Goal: Task Accomplishment & Management: Complete application form

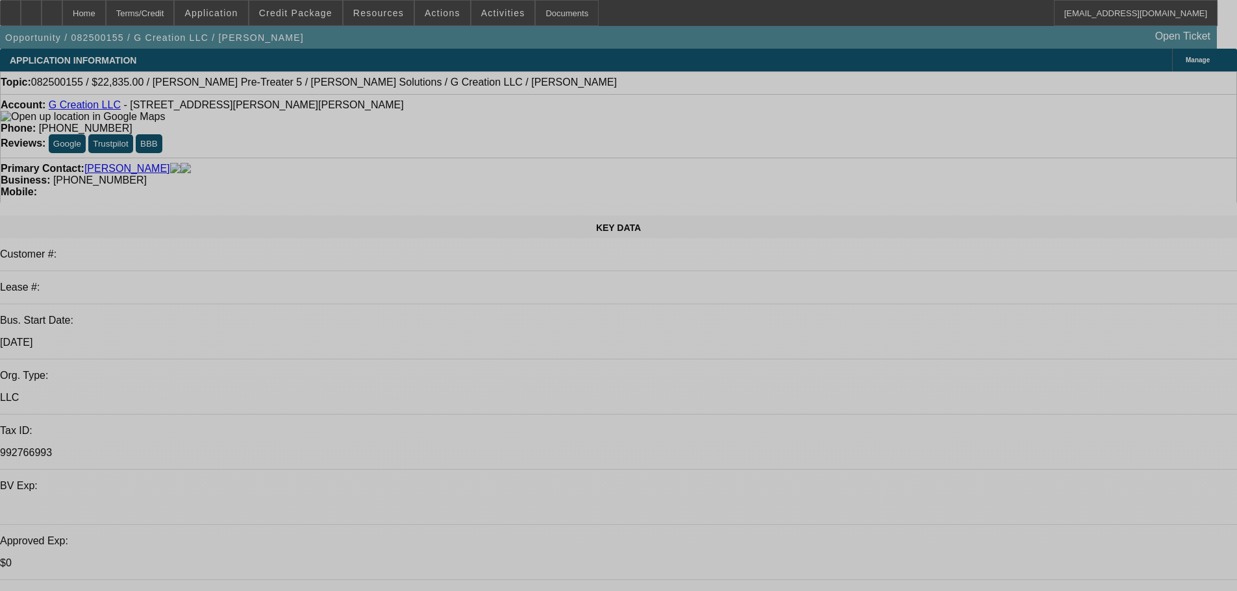
select select "0"
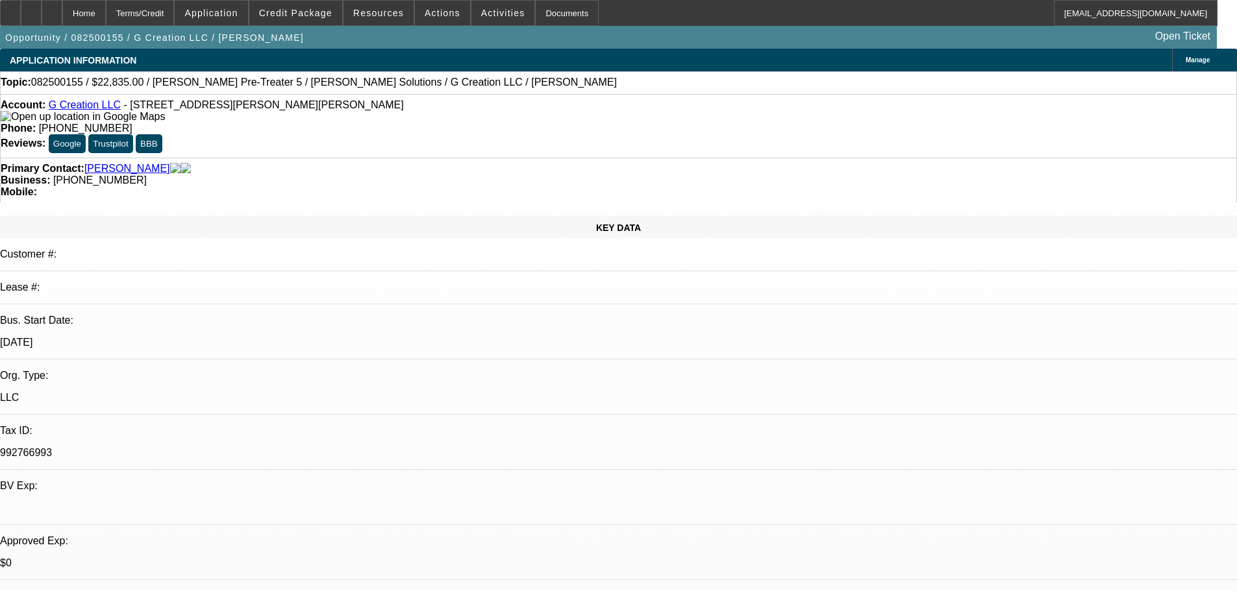
select select "2"
select select "0"
select select "6"
select select "0"
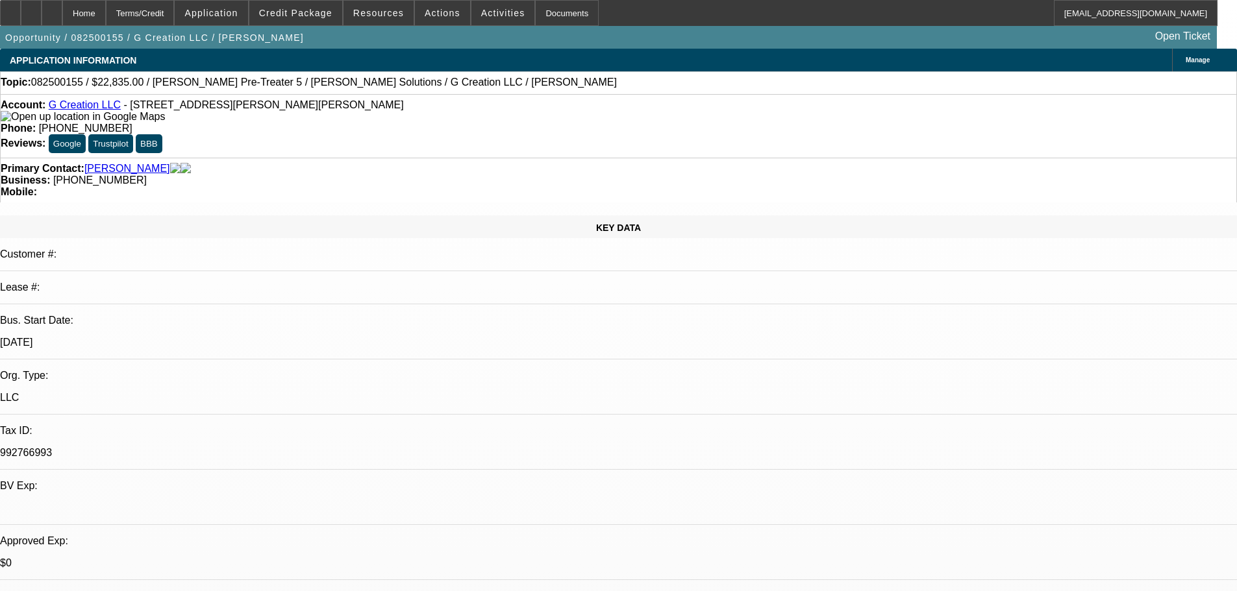
select select "0"
select select "6"
select select "0"
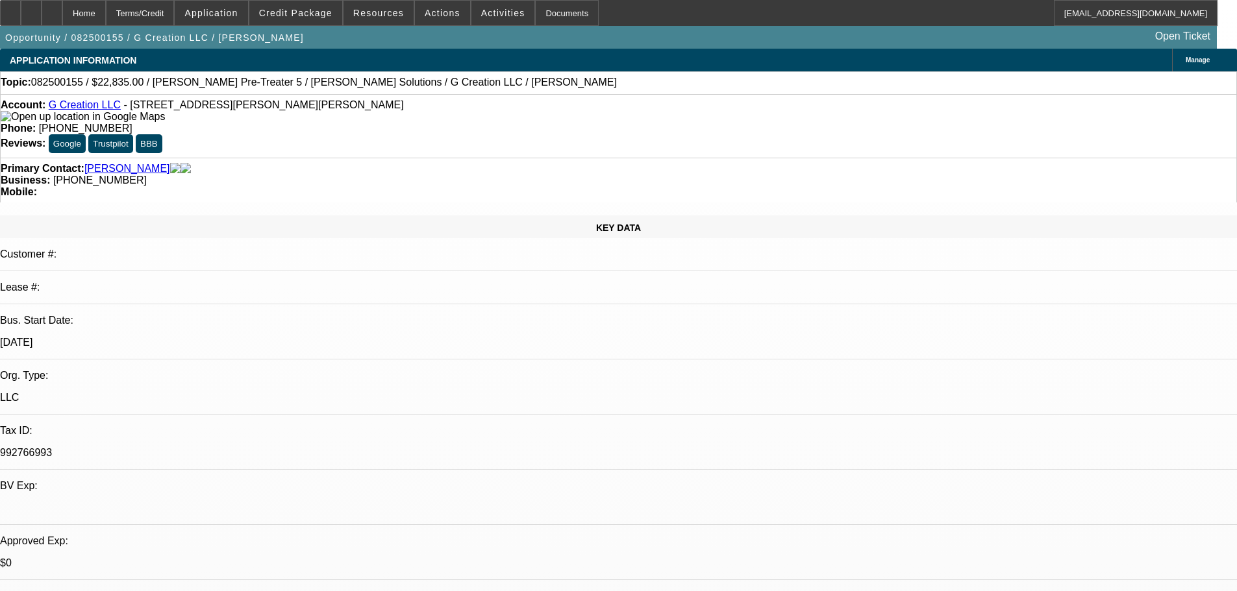
select select "0"
select select "6"
select select "0"
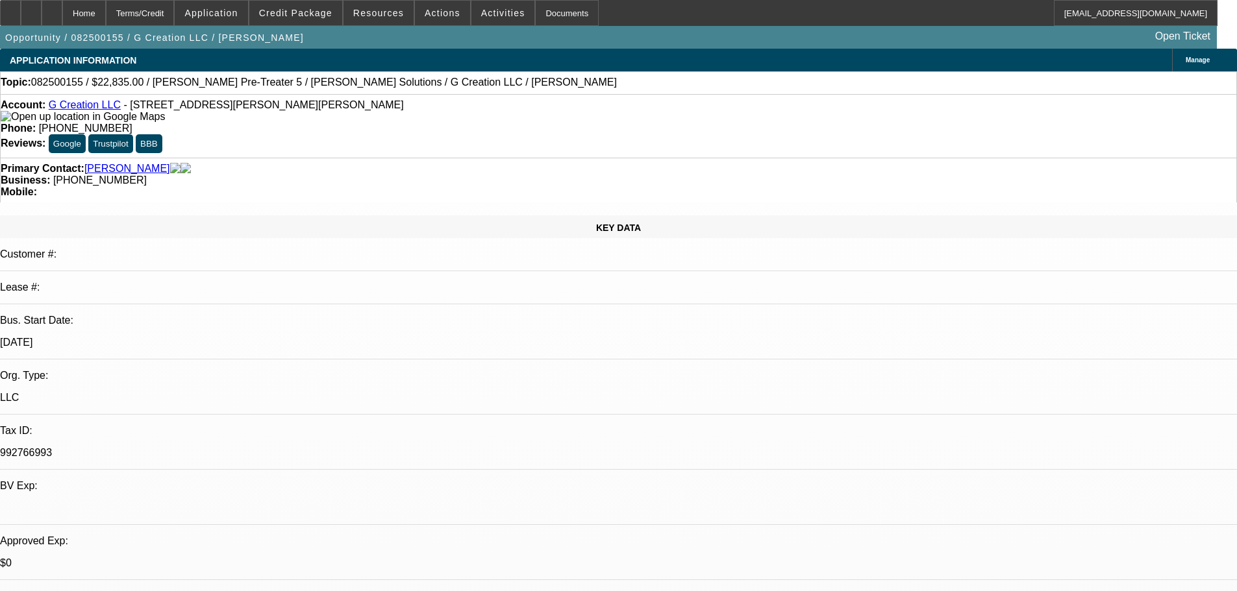
select select "6"
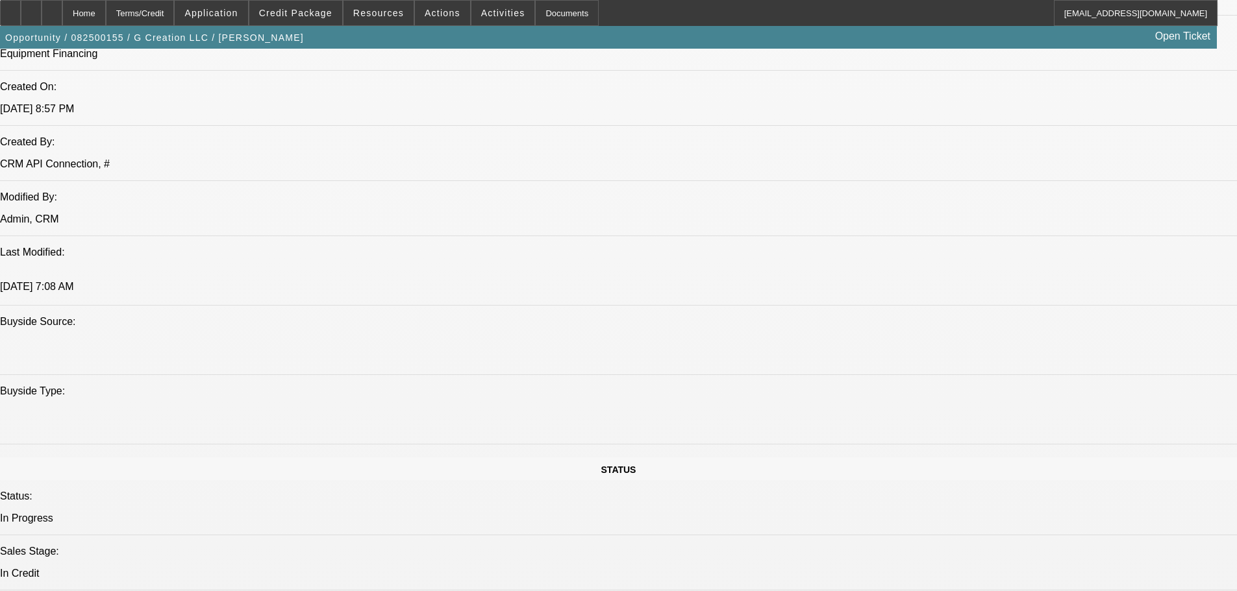
scroll to position [1363, 0]
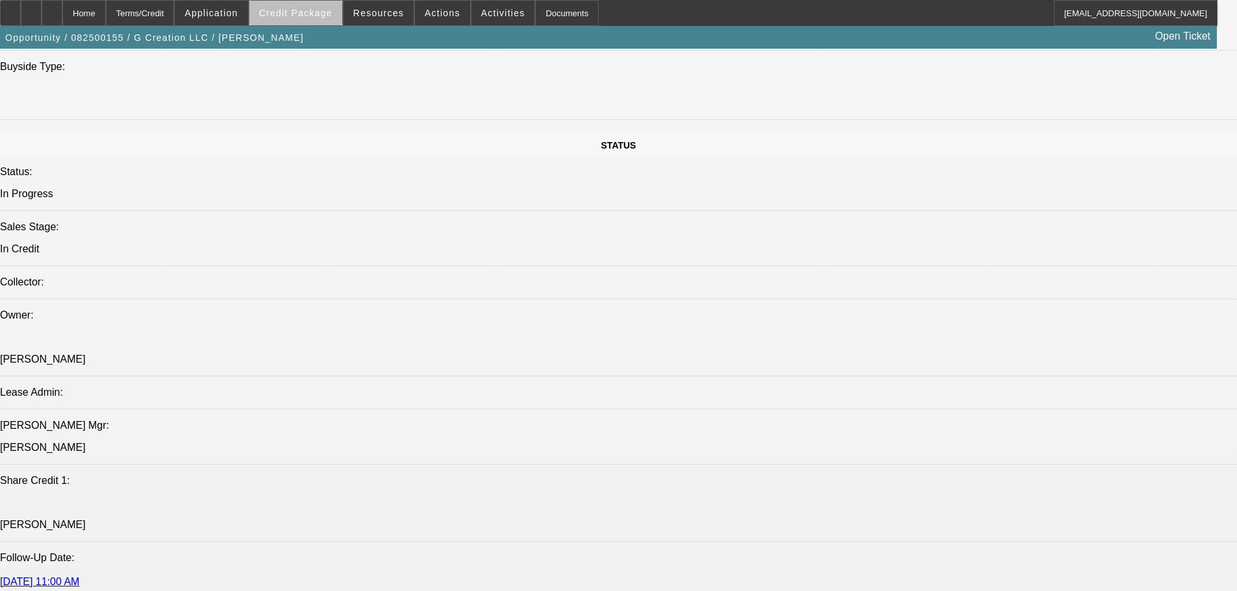
click at [323, 14] on span "Credit Package" at bounding box center [295, 13] width 73 height 10
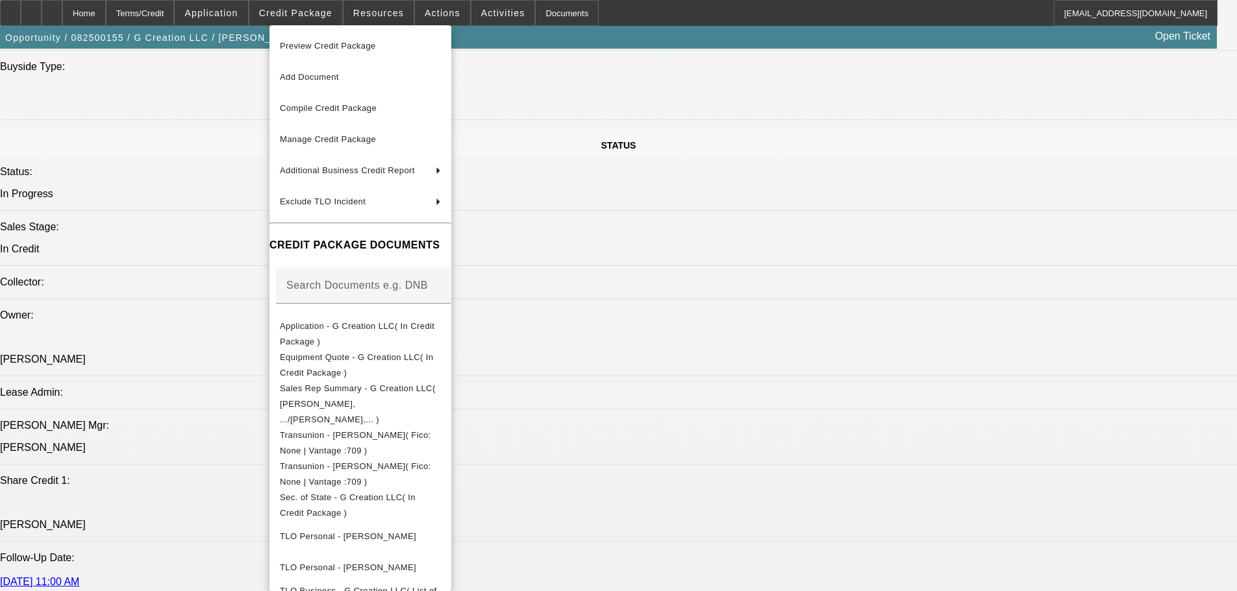
click at [312, 47] on span "Preview Credit Package" at bounding box center [328, 46] width 96 height 10
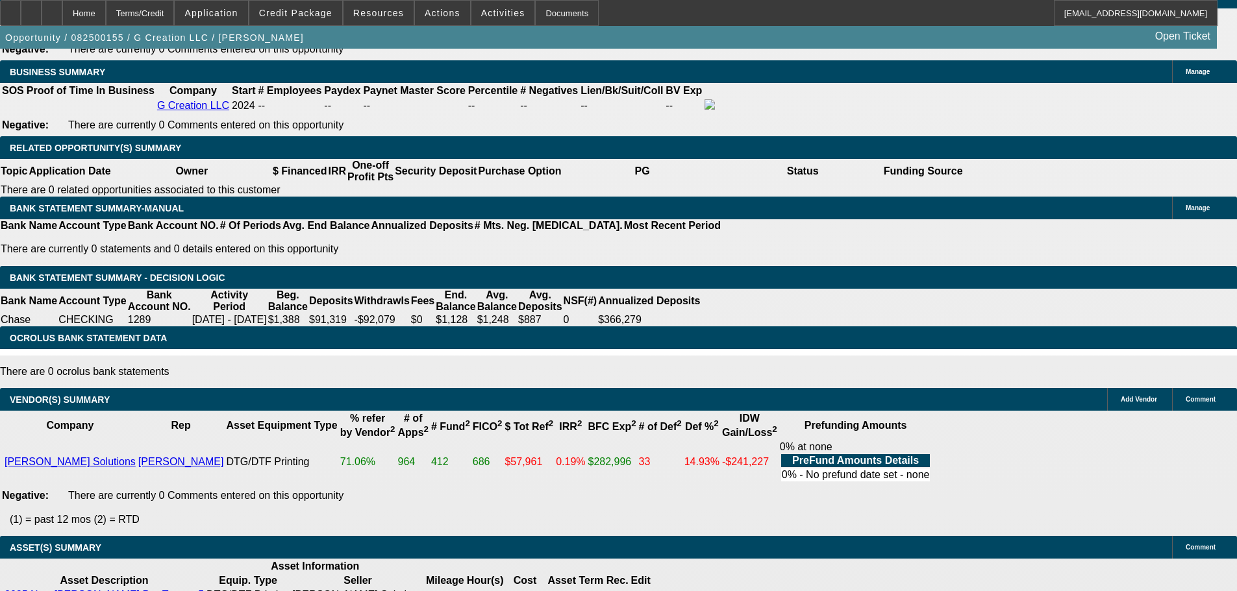
scroll to position [2282, 0]
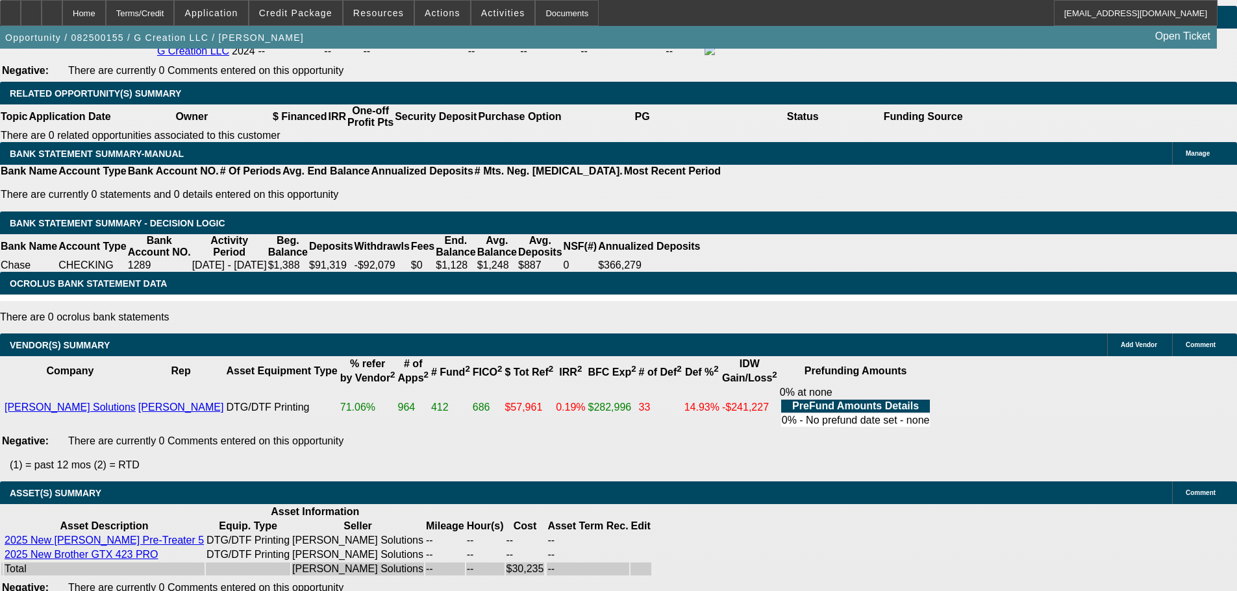
select select "4"
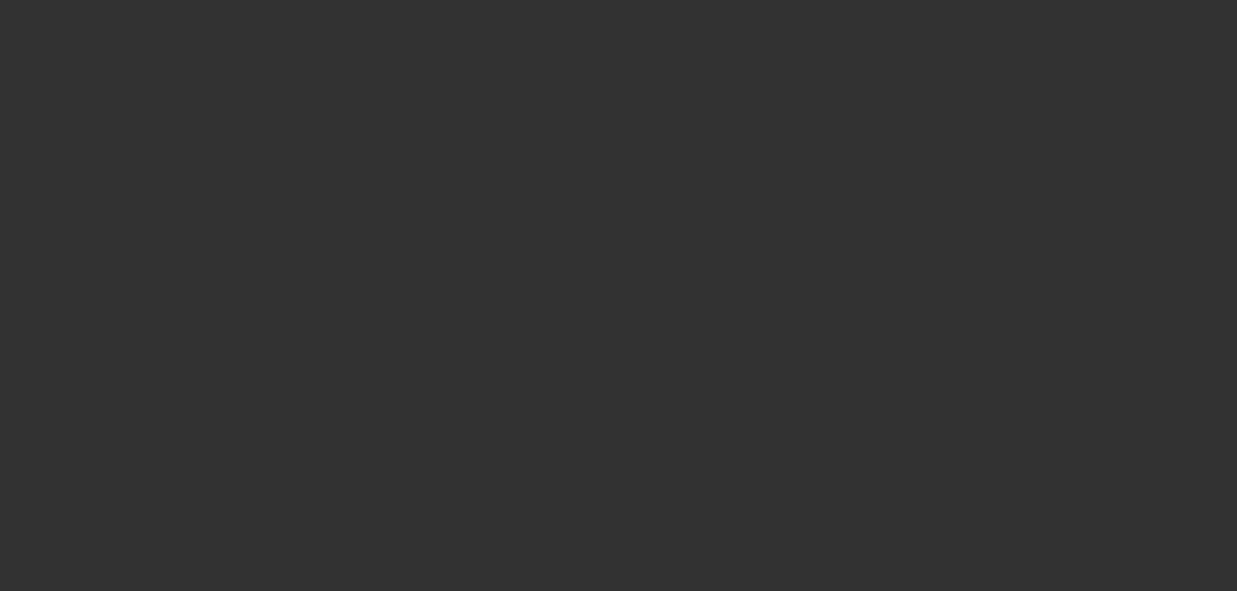
scroll to position [0, 0]
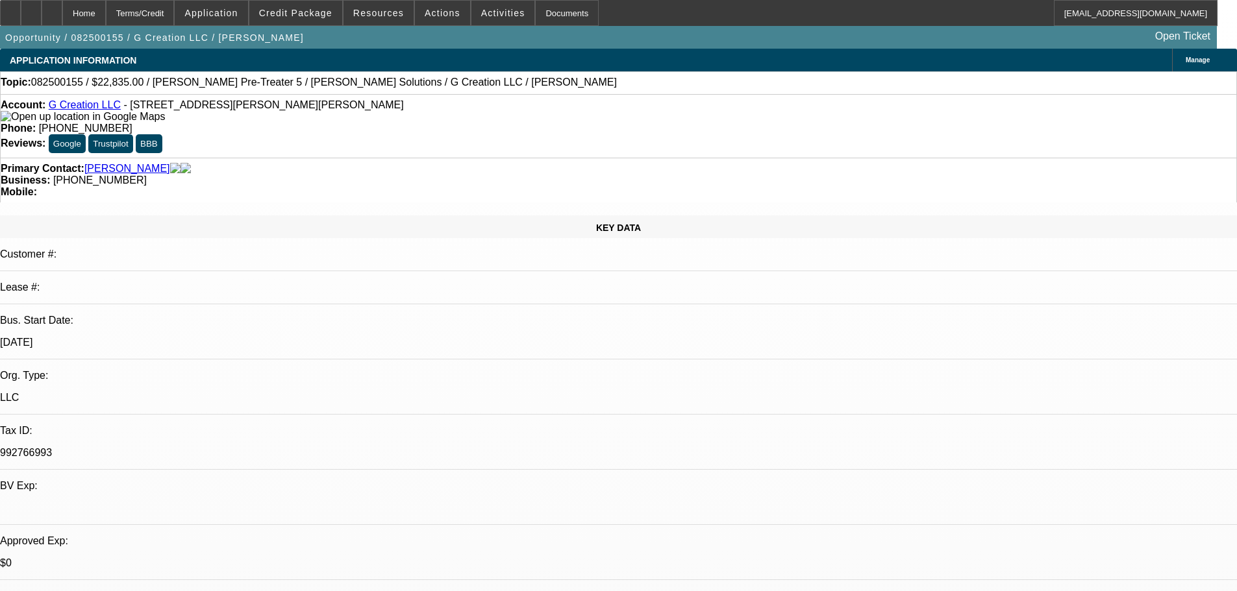
type textarea "START UP, CRAP DTG COLLATERAL AND NOT U.S.CITIZENS. PASS"
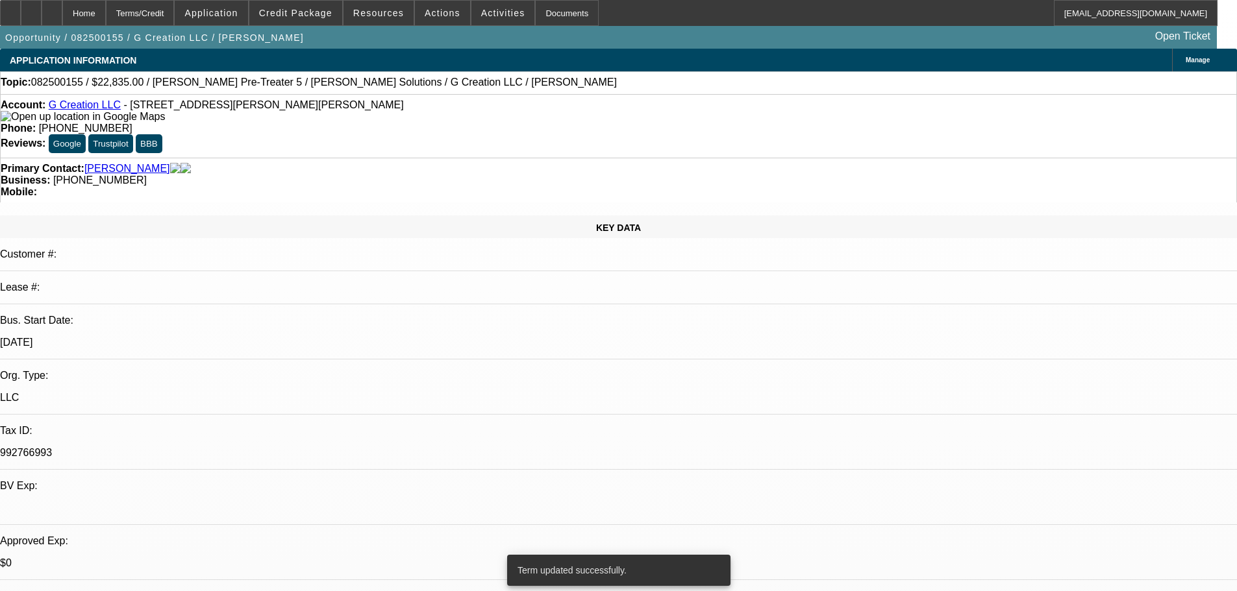
select select "0"
select select "2"
select select "0"
select select "6"
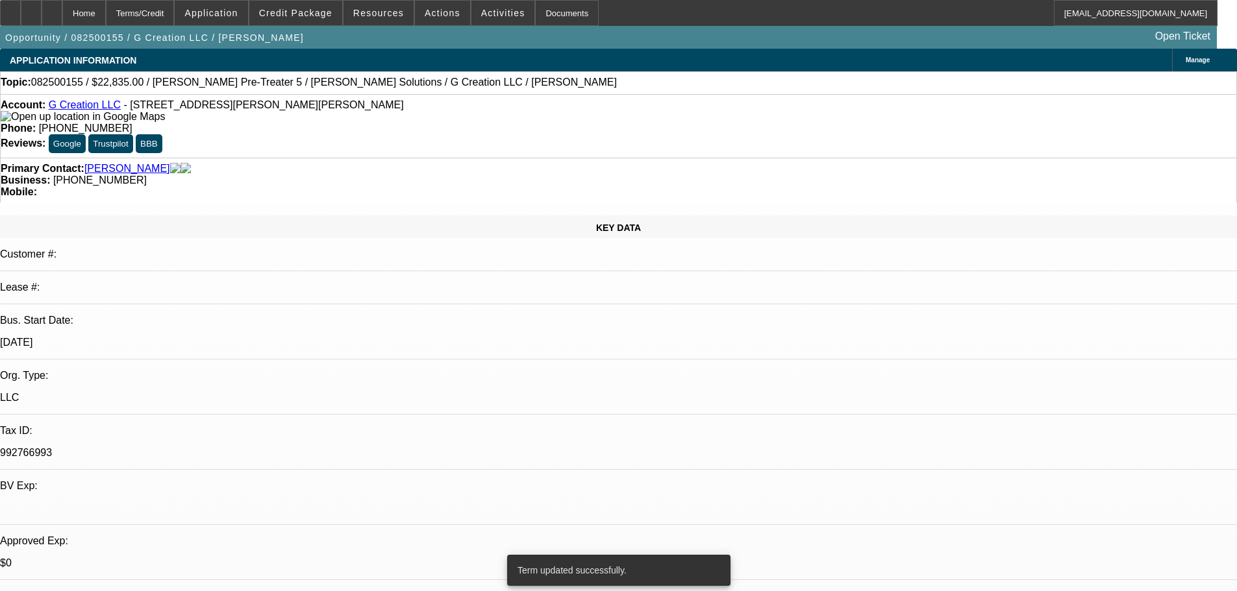
select select "0"
select select "6"
select select "0"
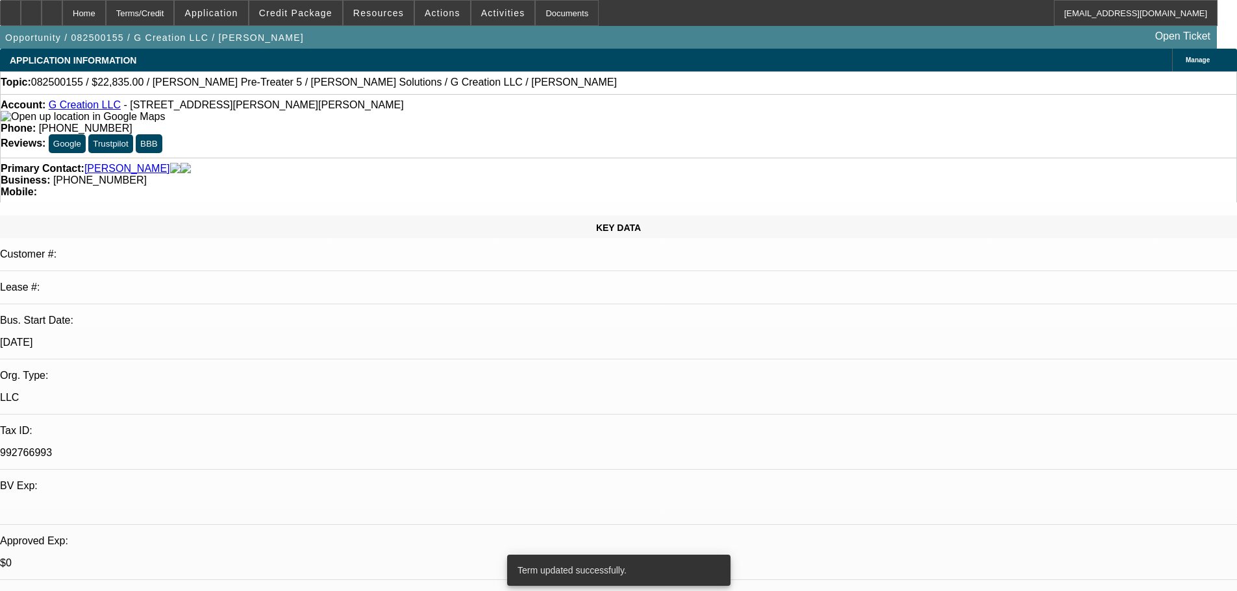
select select "0"
select select "6"
select select "0"
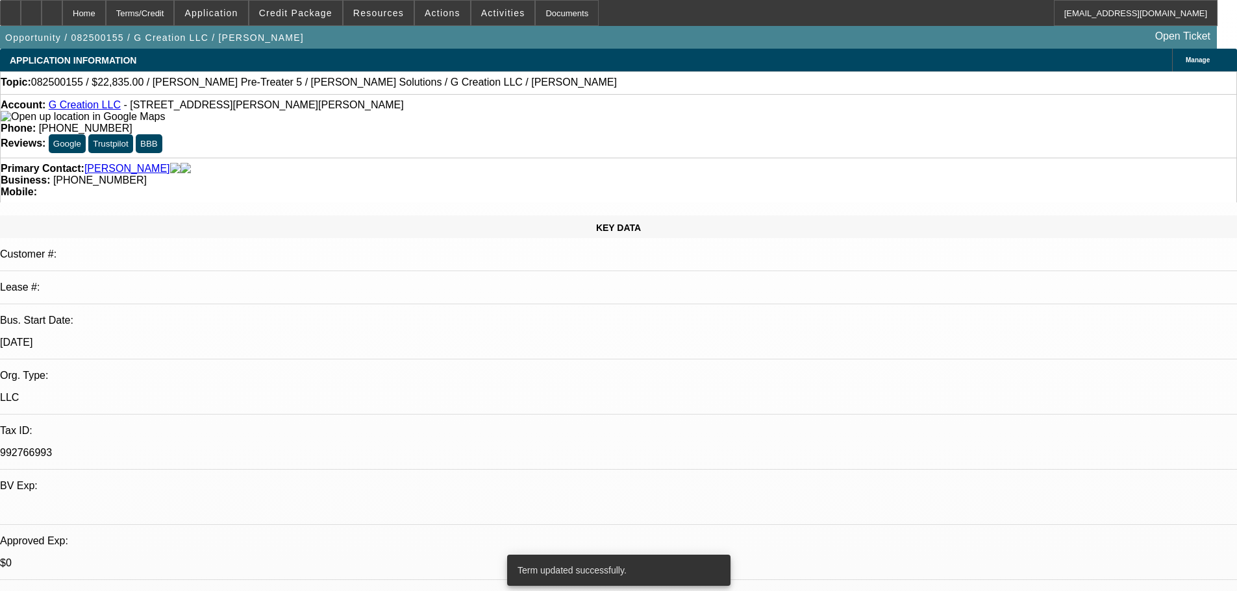
select select "0"
select select "6"
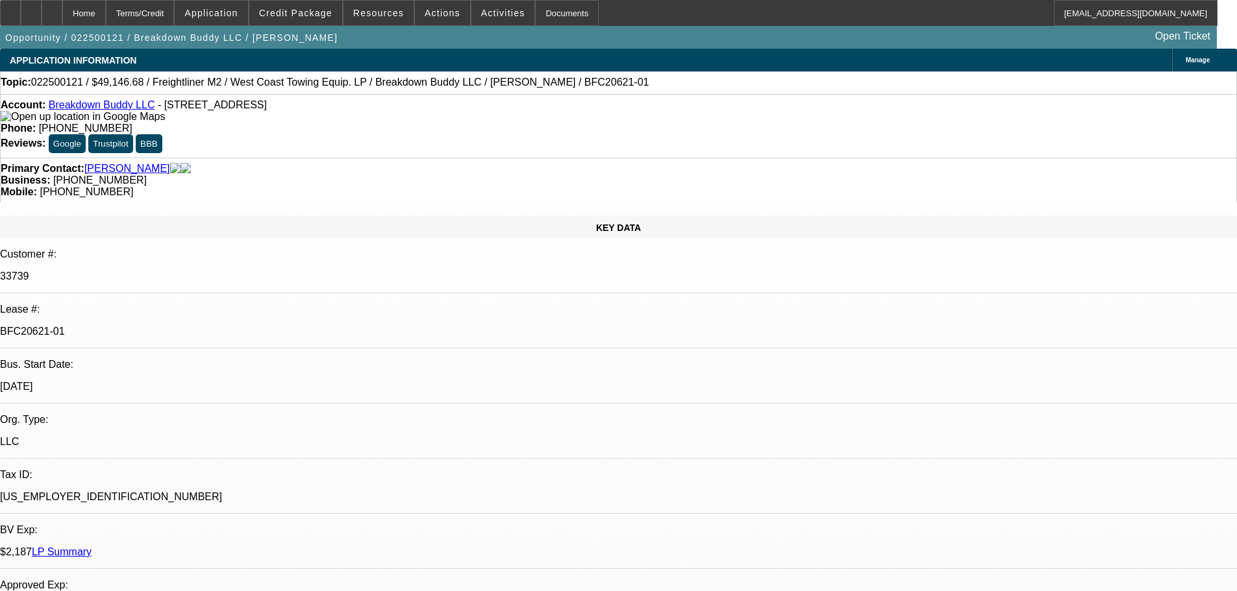
select select "0"
select select "0.1"
select select "5"
select select "0"
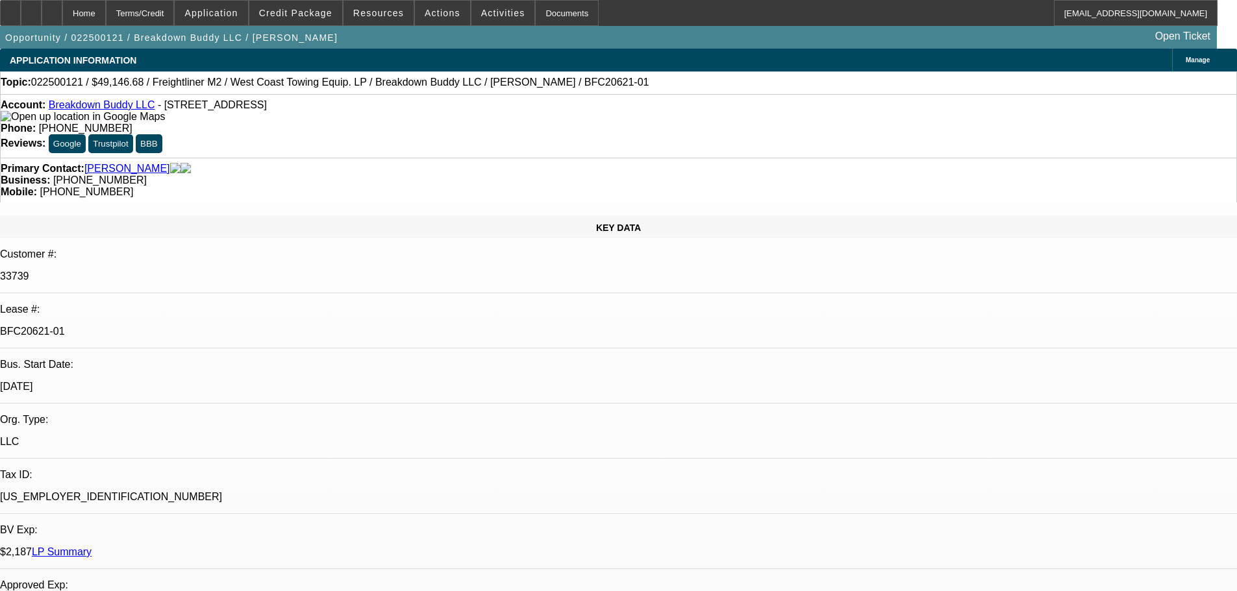
select select "0"
select select "0.1"
select select "5"
select select "0"
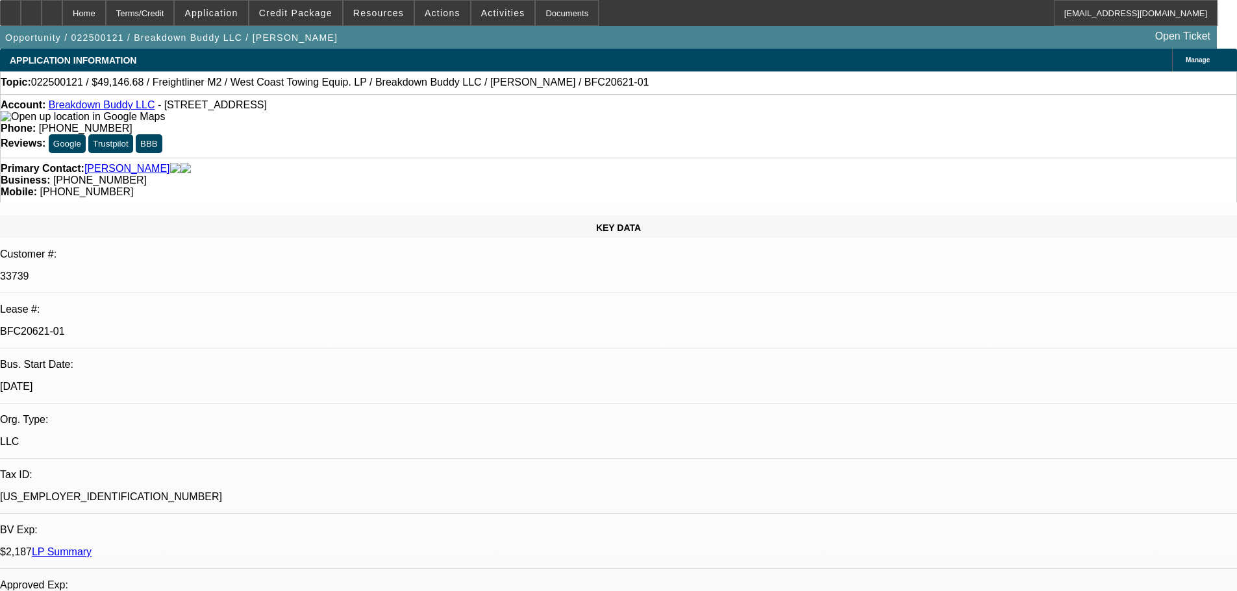
select select "0.1"
select select "5"
select select "0"
select select "0.1"
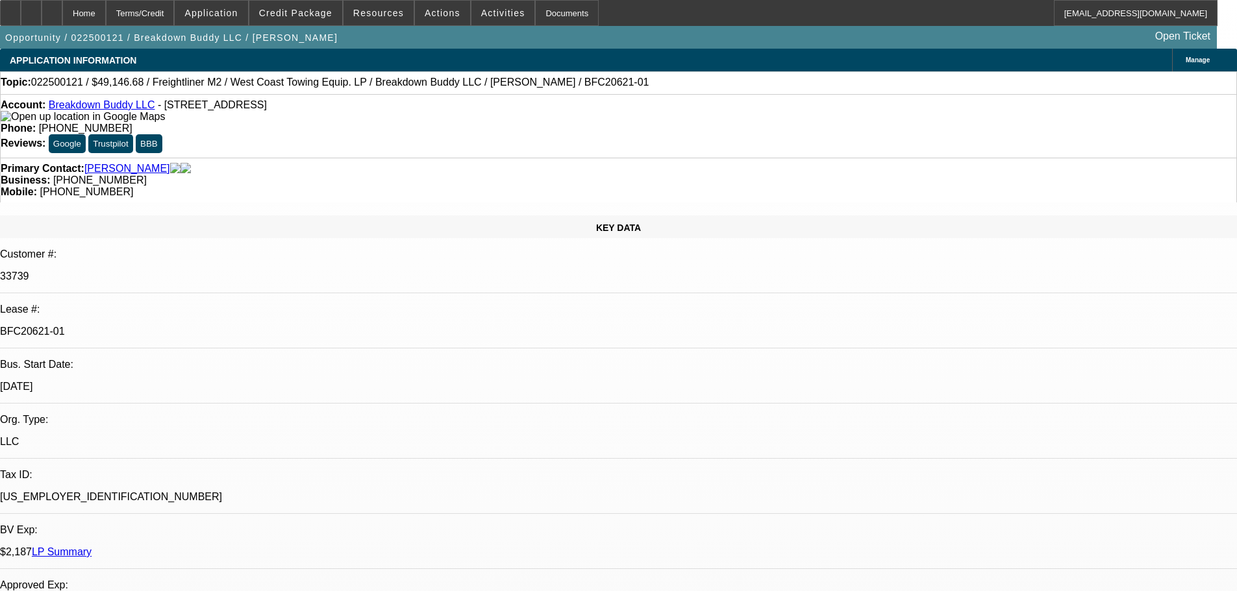
select select "5"
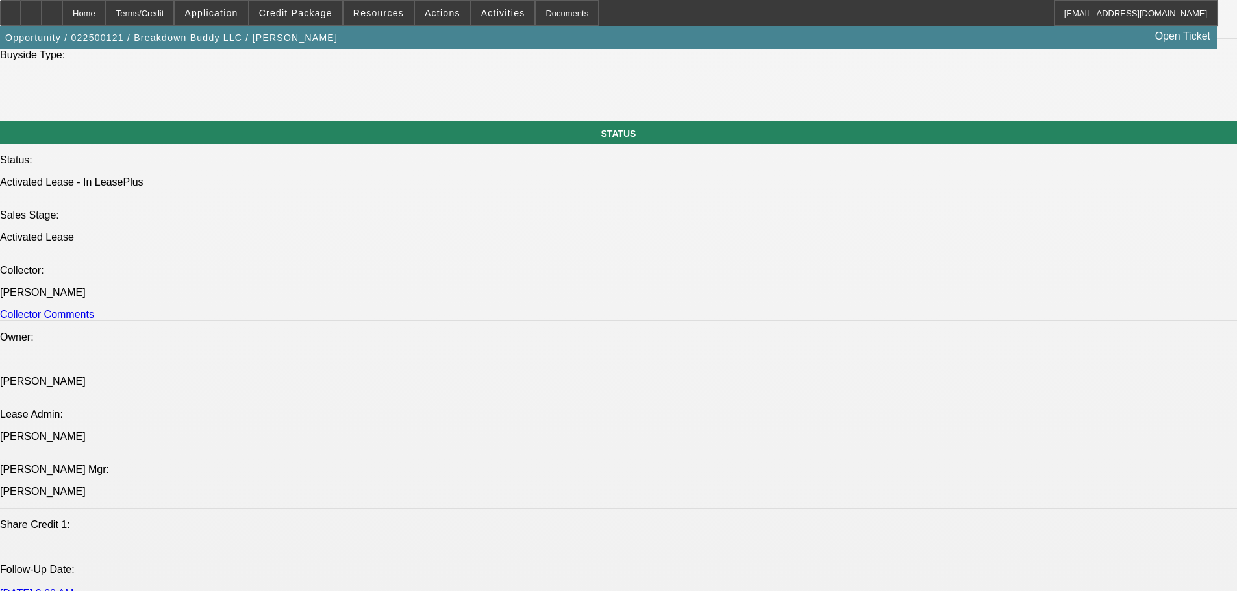
scroll to position [1428, 0]
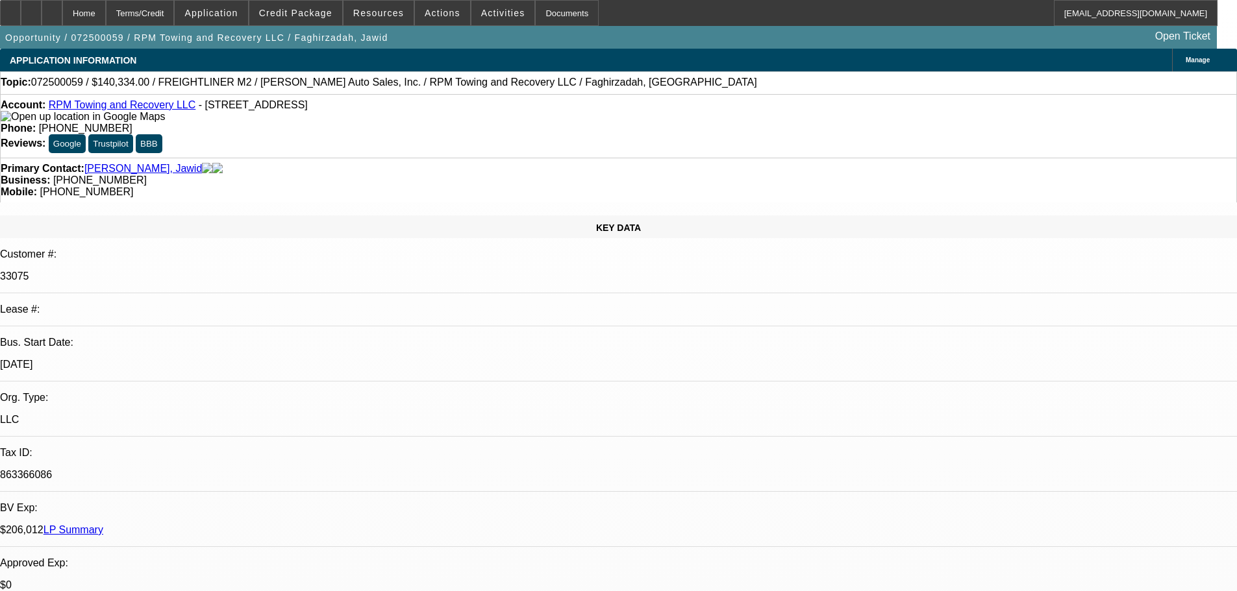
select select "0"
select select "0.1"
select select "4"
select select "0"
select select "0.1"
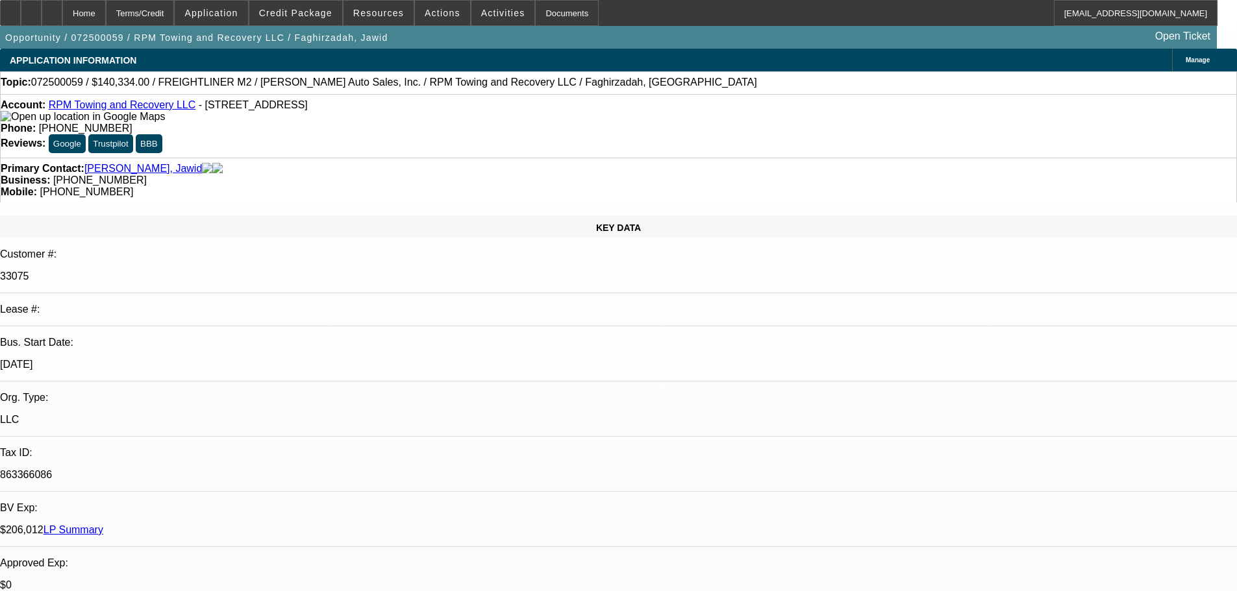
select select "4"
select select "0"
select select "2"
select select "0.1"
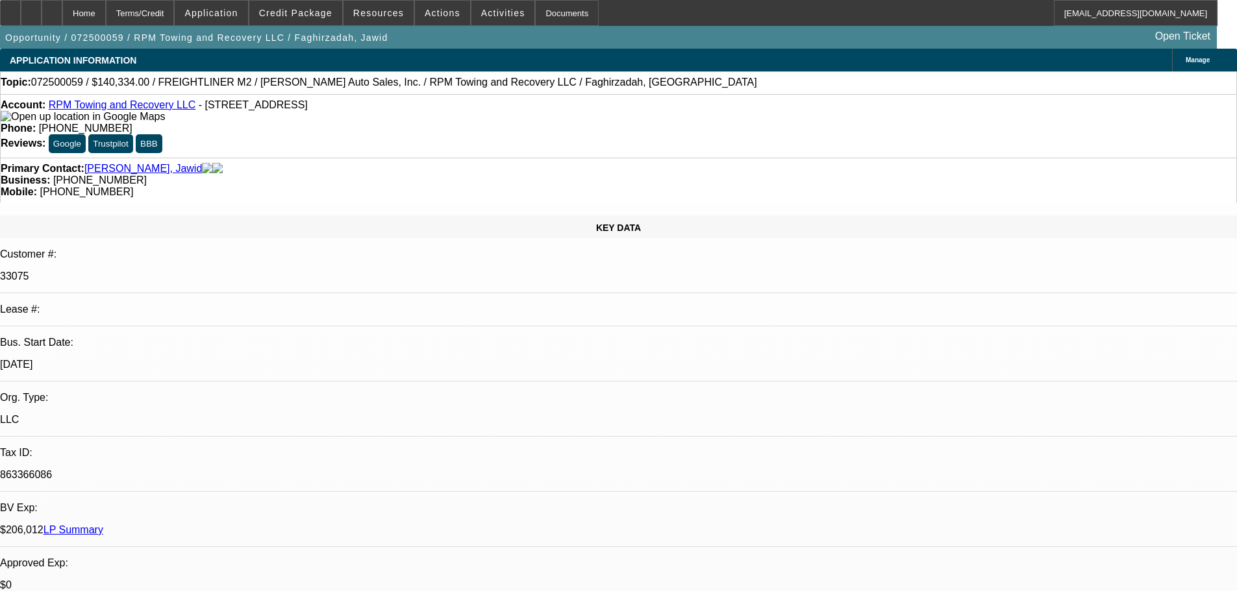
select select "4"
select select "0"
select select "2"
select select "0.1"
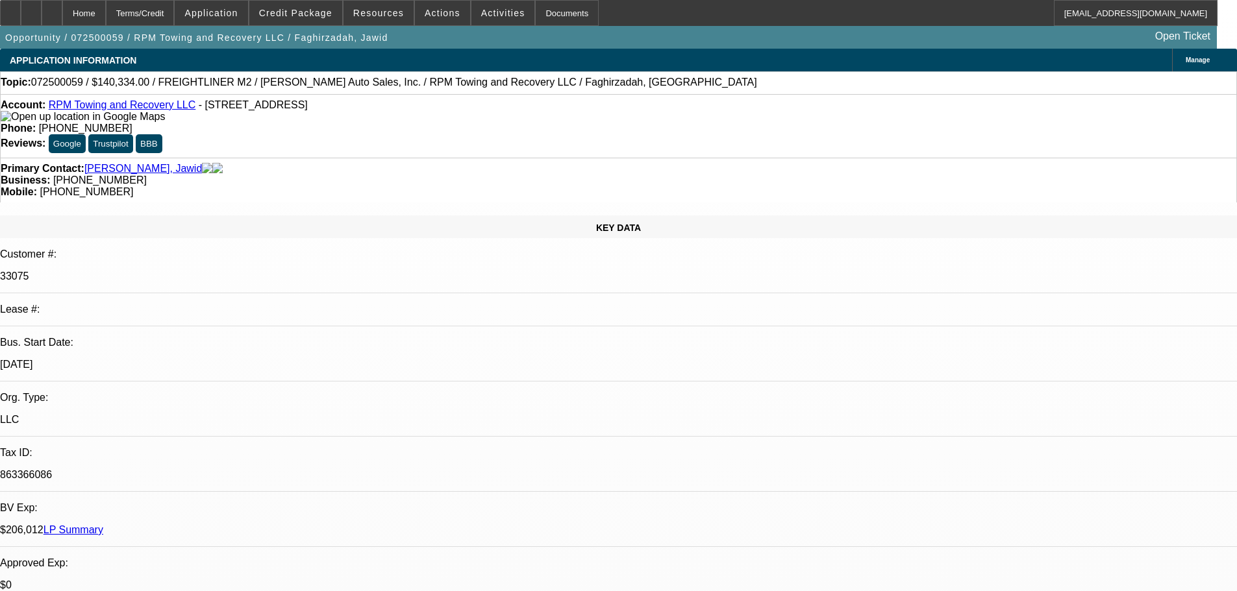
select select "4"
click at [10, 8] on icon at bounding box center [10, 8] width 0 height 0
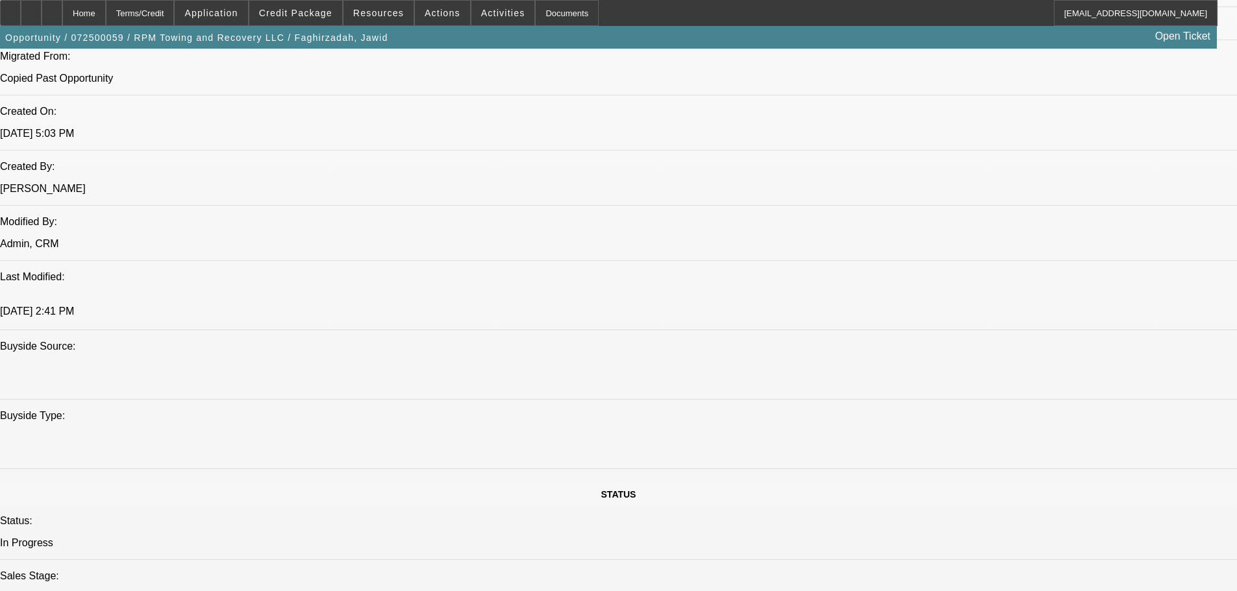
scroll to position [714, 0]
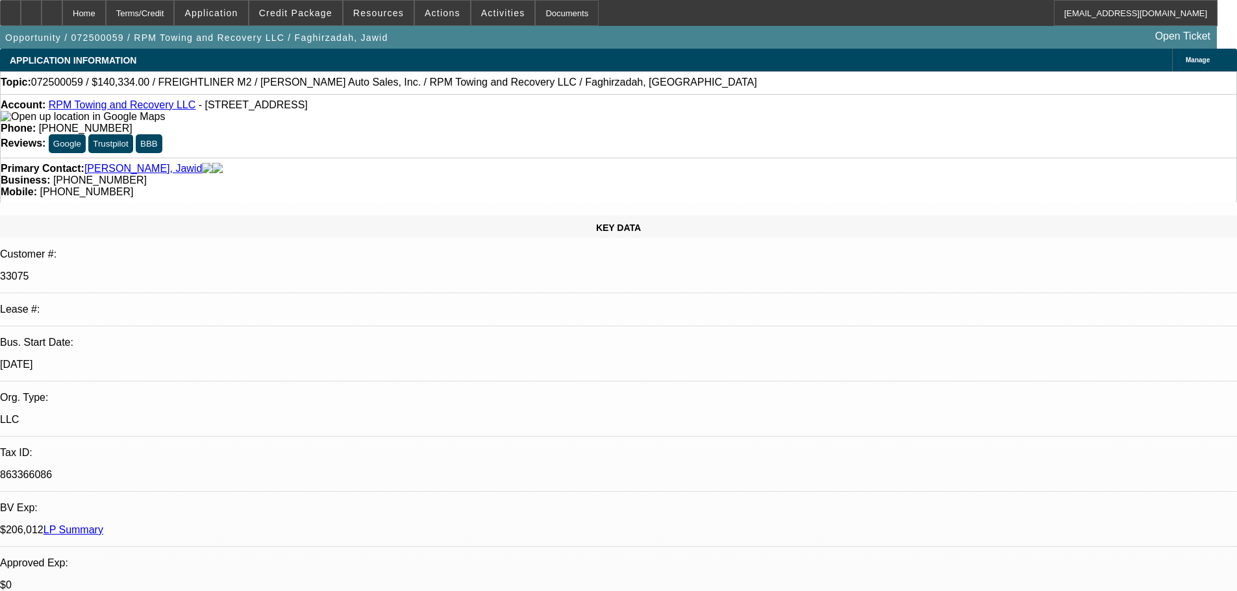
select select "0"
select select "0.1"
select select "4"
select select "0"
select select "0.1"
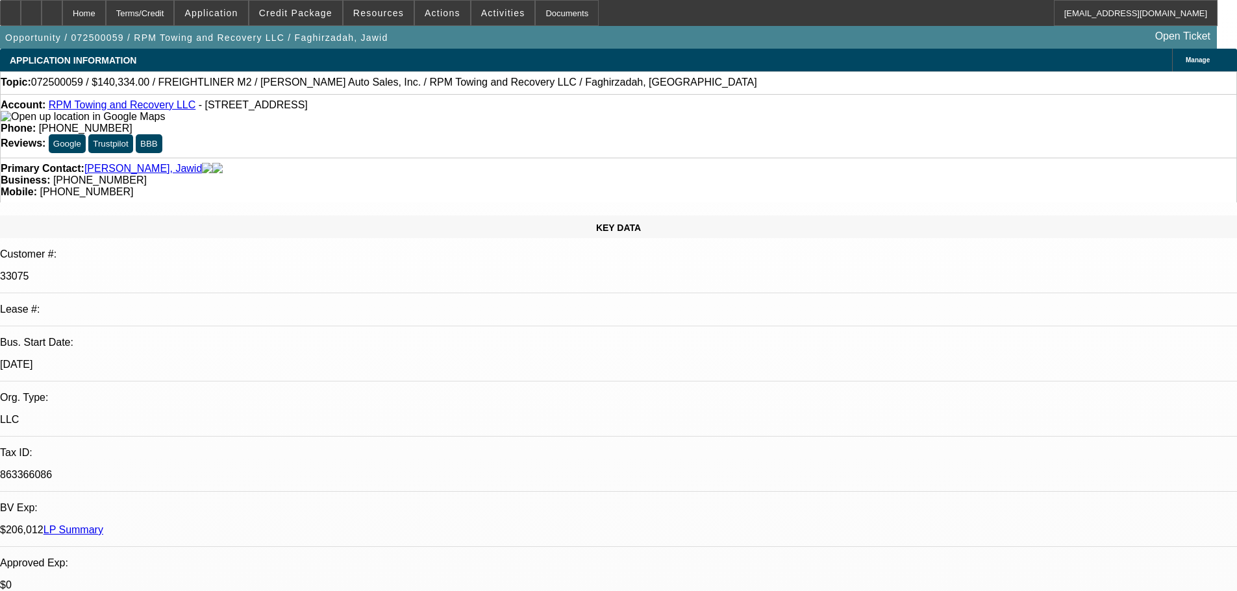
select select "4"
select select "0"
select select "2"
select select "0.1"
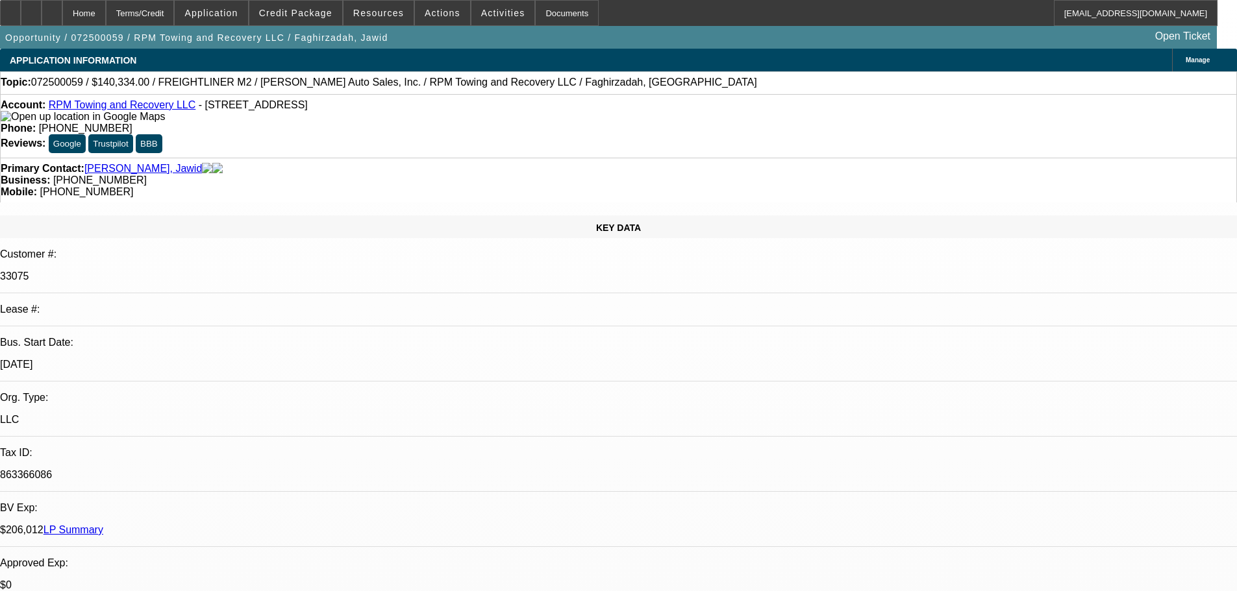
select select "4"
select select "0"
select select "2"
select select "0.1"
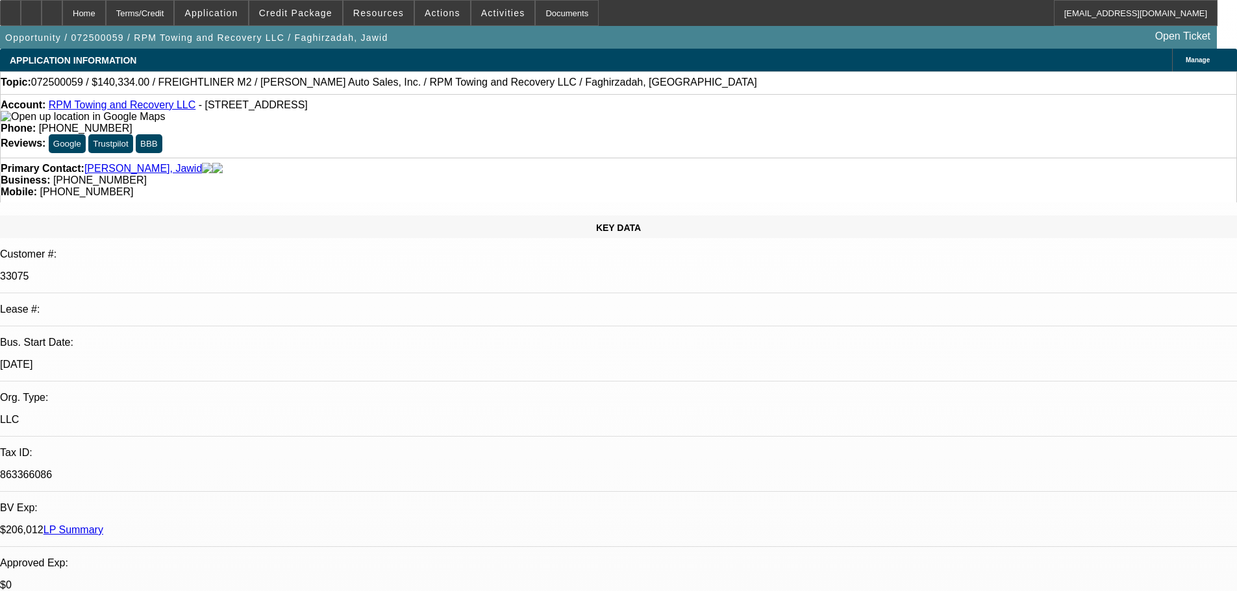
select select "4"
click at [10, 8] on icon at bounding box center [10, 8] width 0 height 0
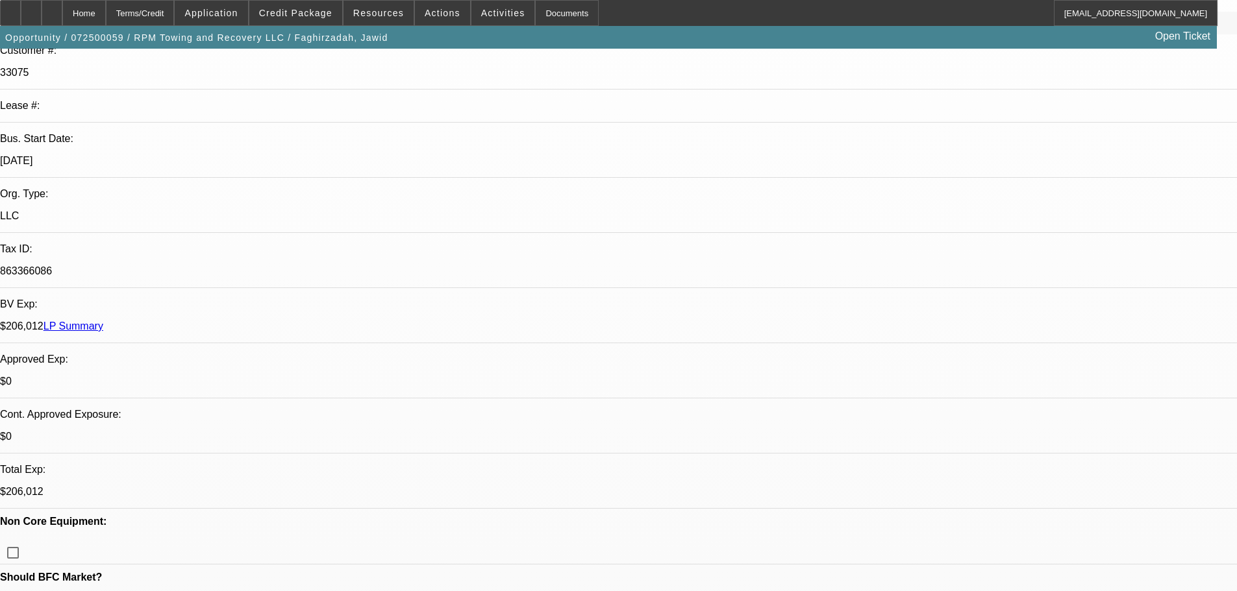
scroll to position [389, 0]
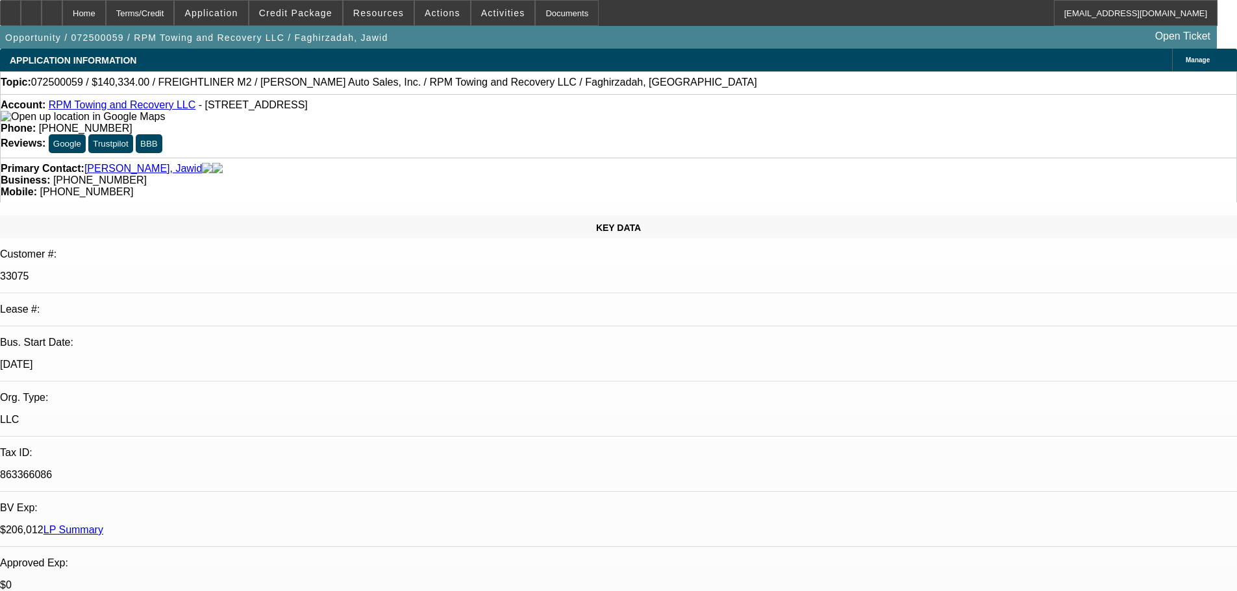
select select "0"
select select "0.1"
select select "4"
select select "0"
select select "0.1"
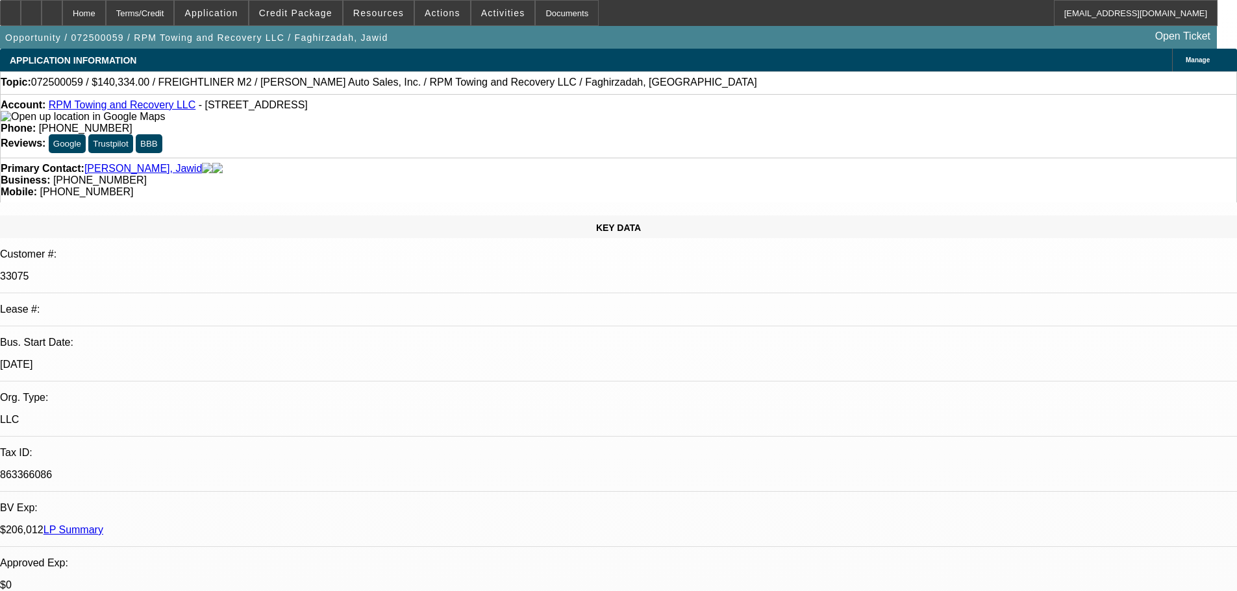
select select "4"
select select "0"
select select "2"
select select "0.1"
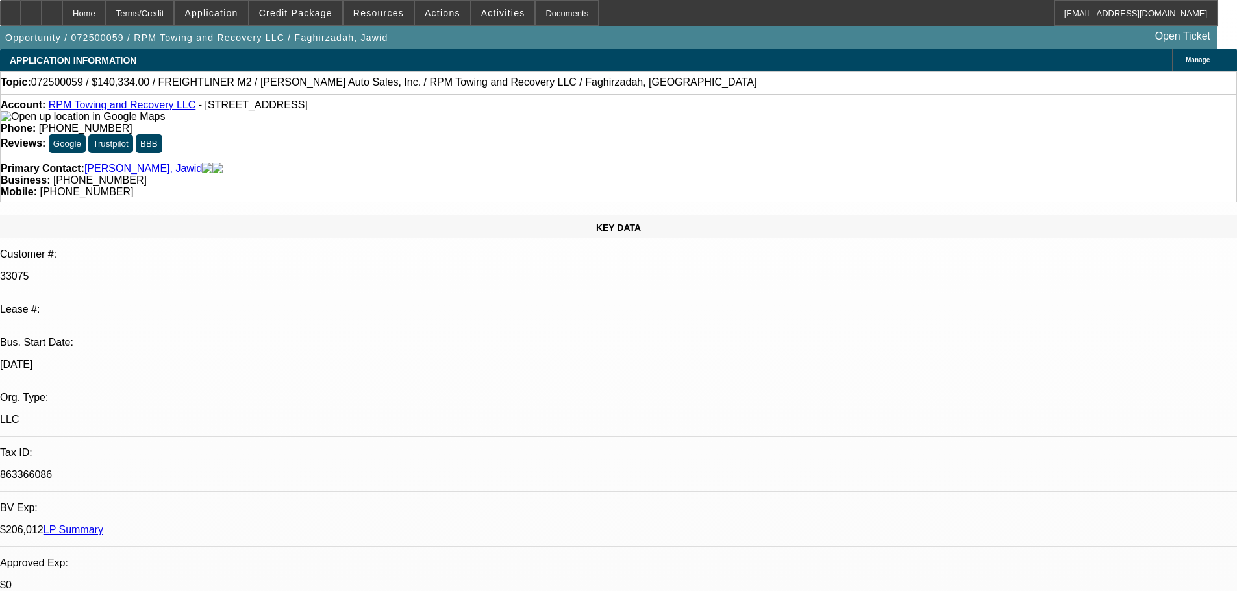
select select "4"
select select "0"
select select "2"
select select "0.1"
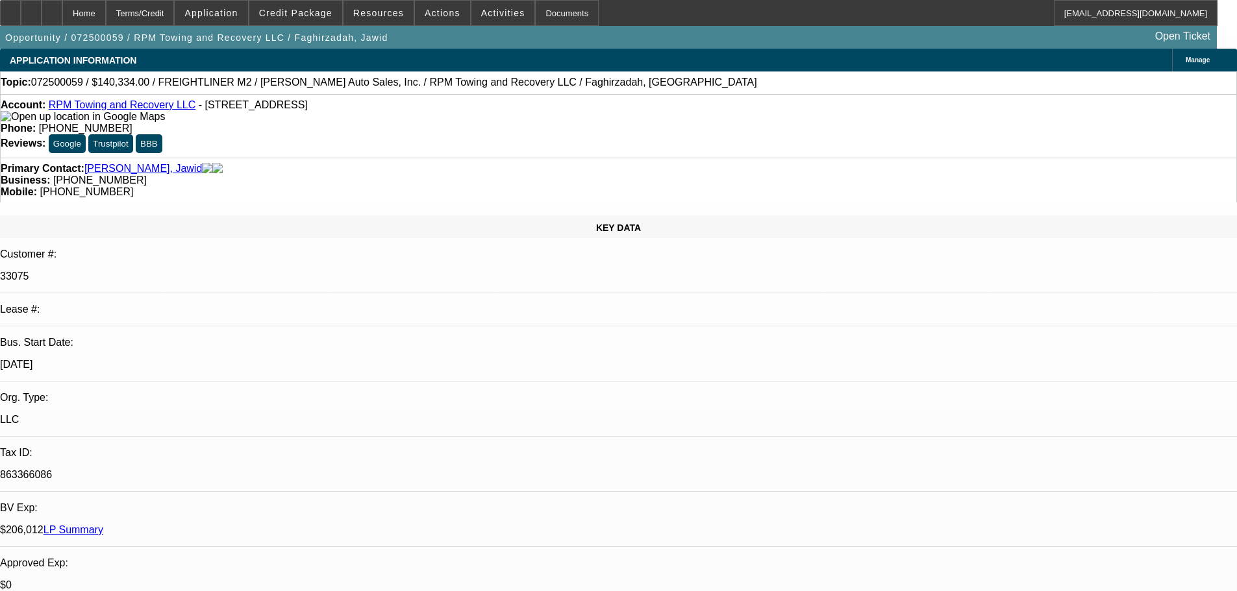
select select "4"
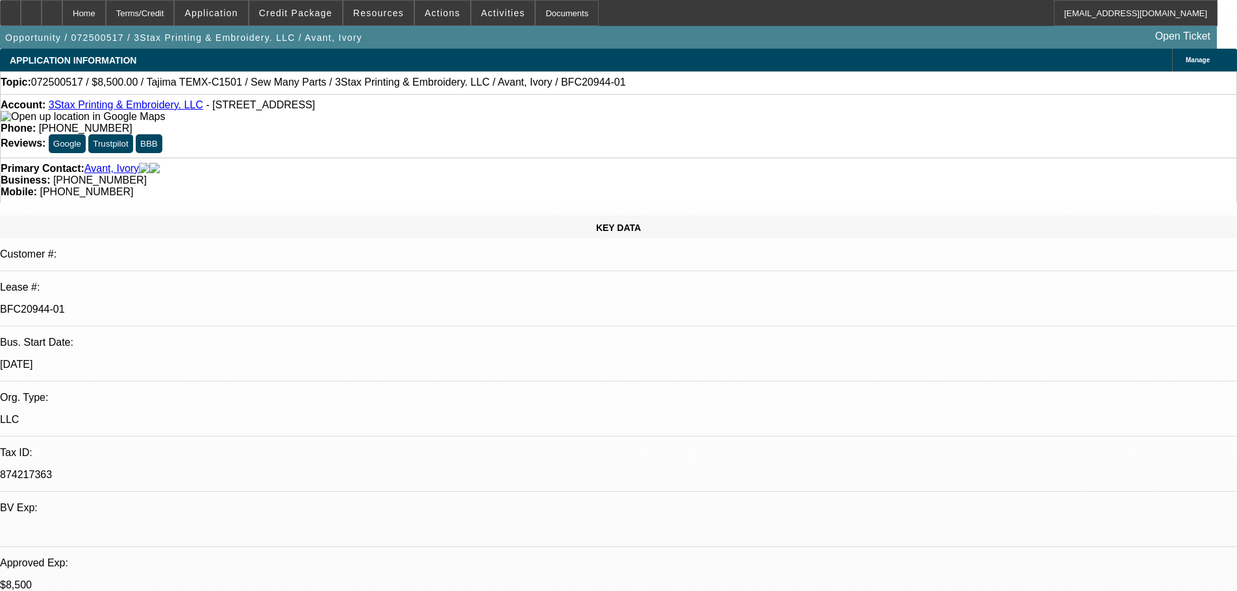
select select "0"
select select "2"
select select "0.1"
select select "4"
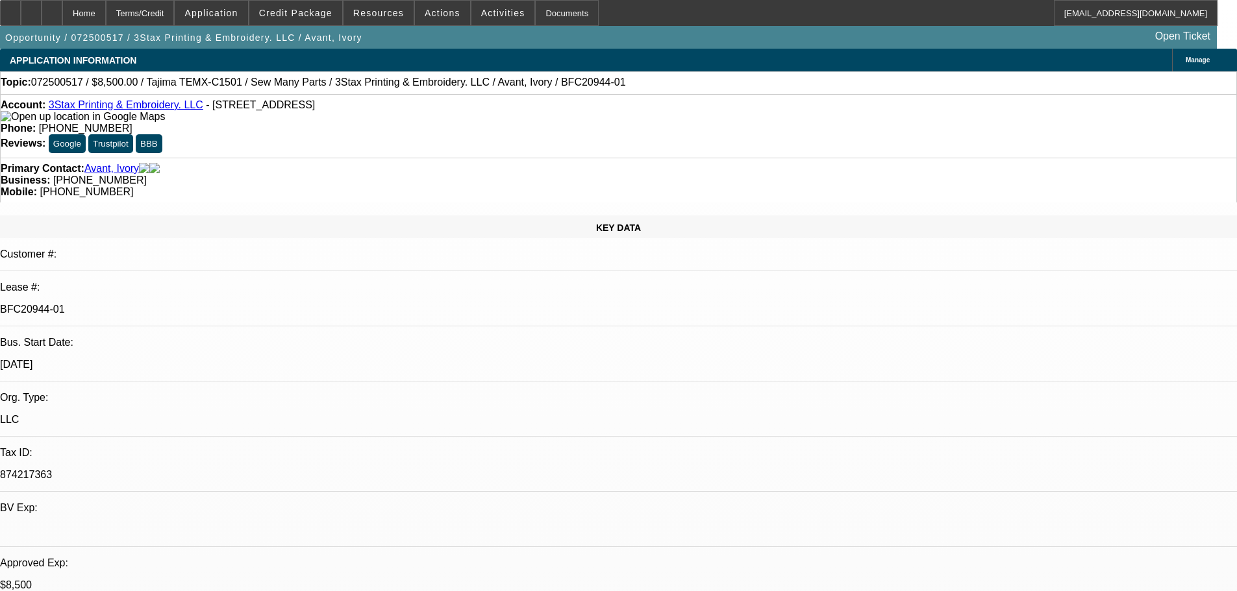
select select "0"
select select "2"
select select "0"
select select "6"
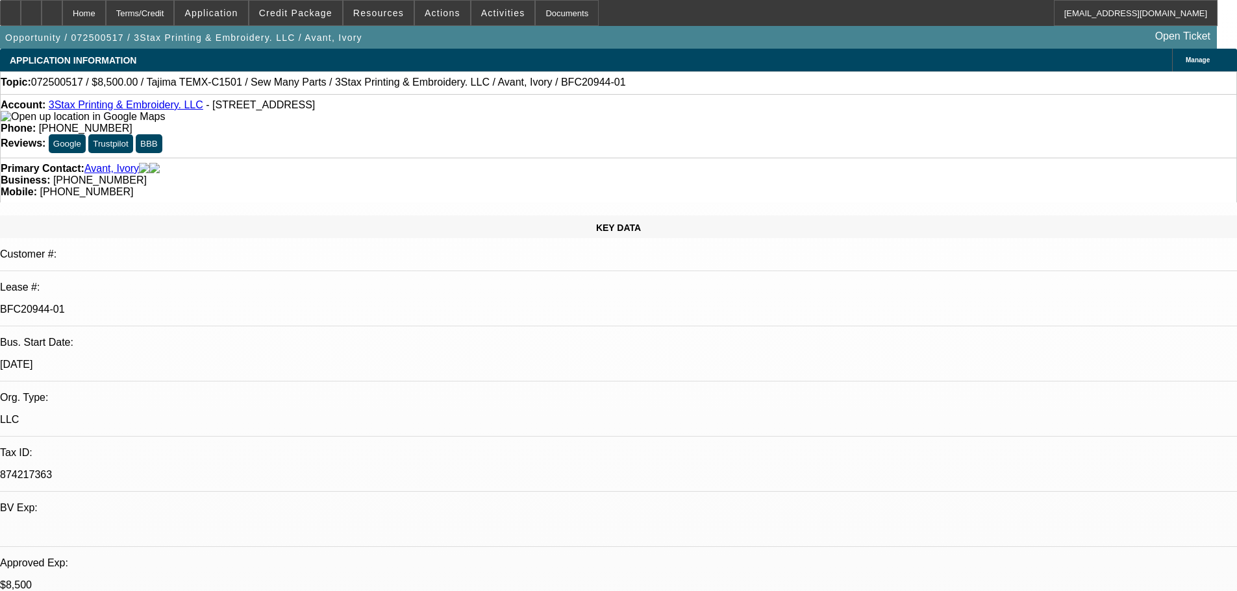
select select "0"
select select "2"
select select "0"
select select "6"
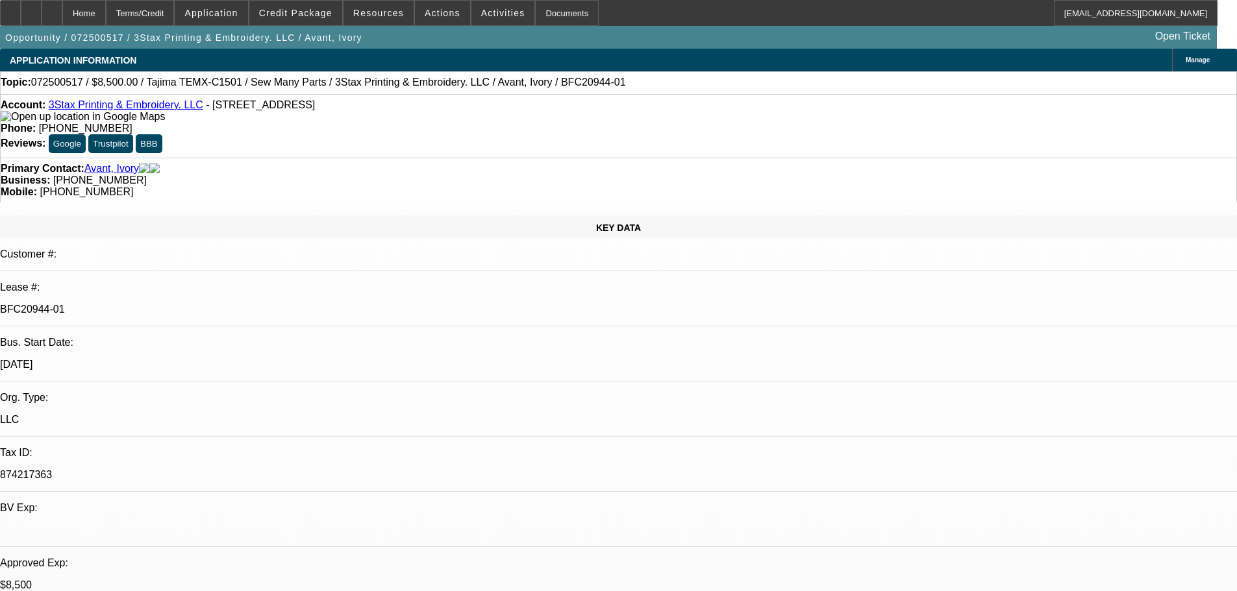
select select "0"
select select "2"
select select "0"
select select "6"
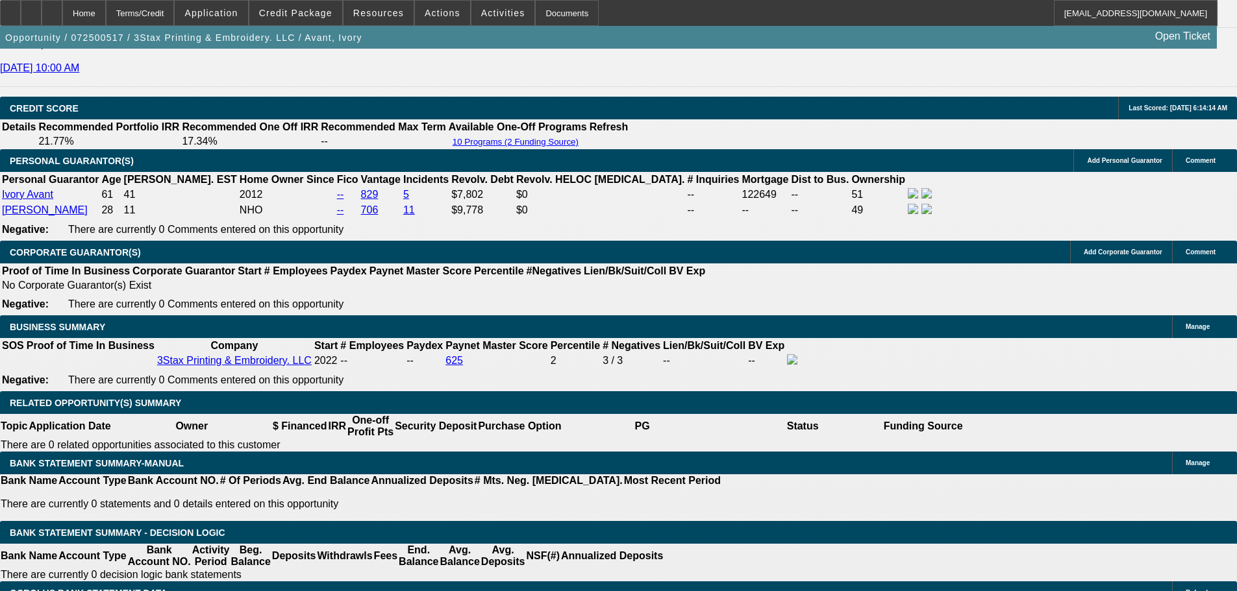
scroll to position [1947, 0]
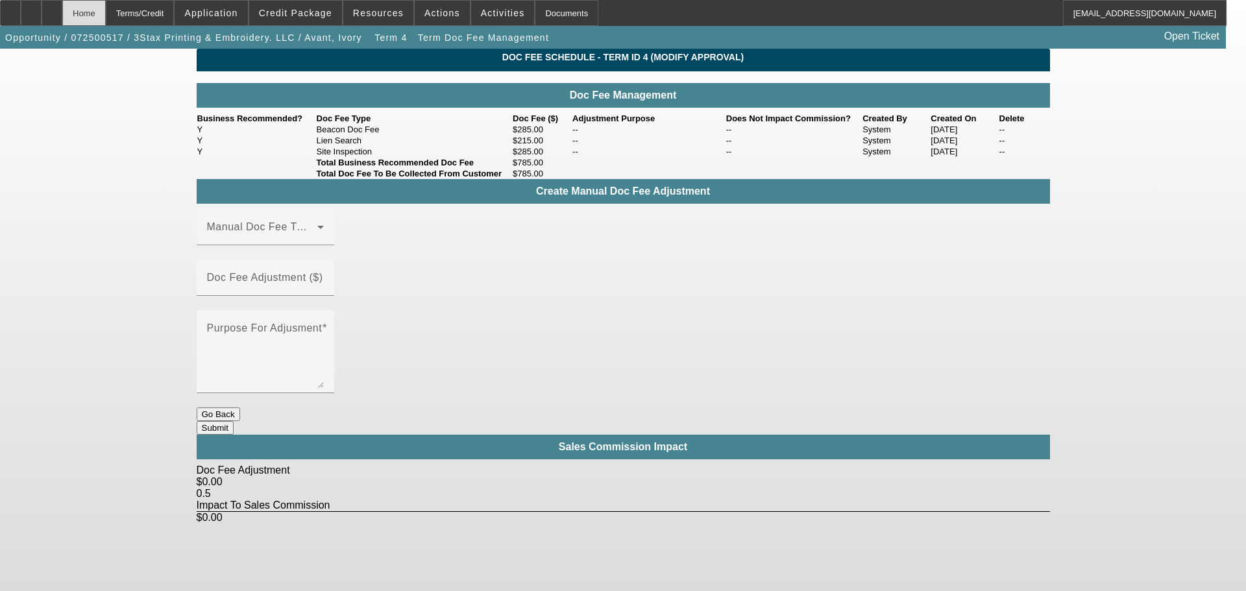
click at [106, 12] on div "Home" at bounding box center [83, 13] width 43 height 26
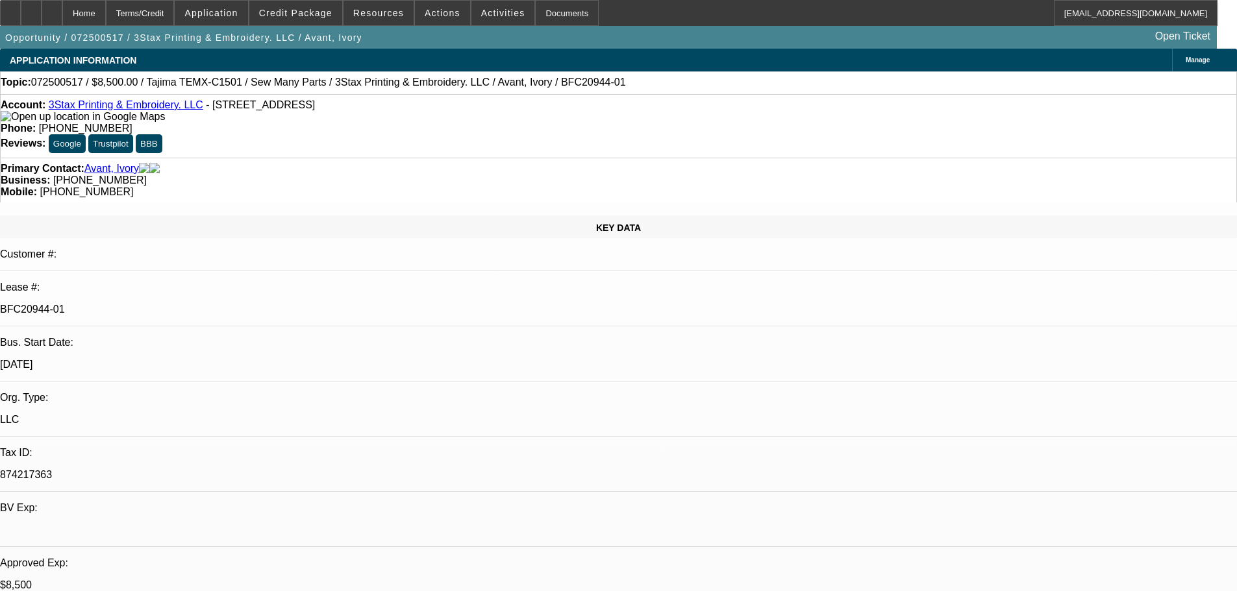
select select "0"
select select "2"
select select "0.1"
select select "4"
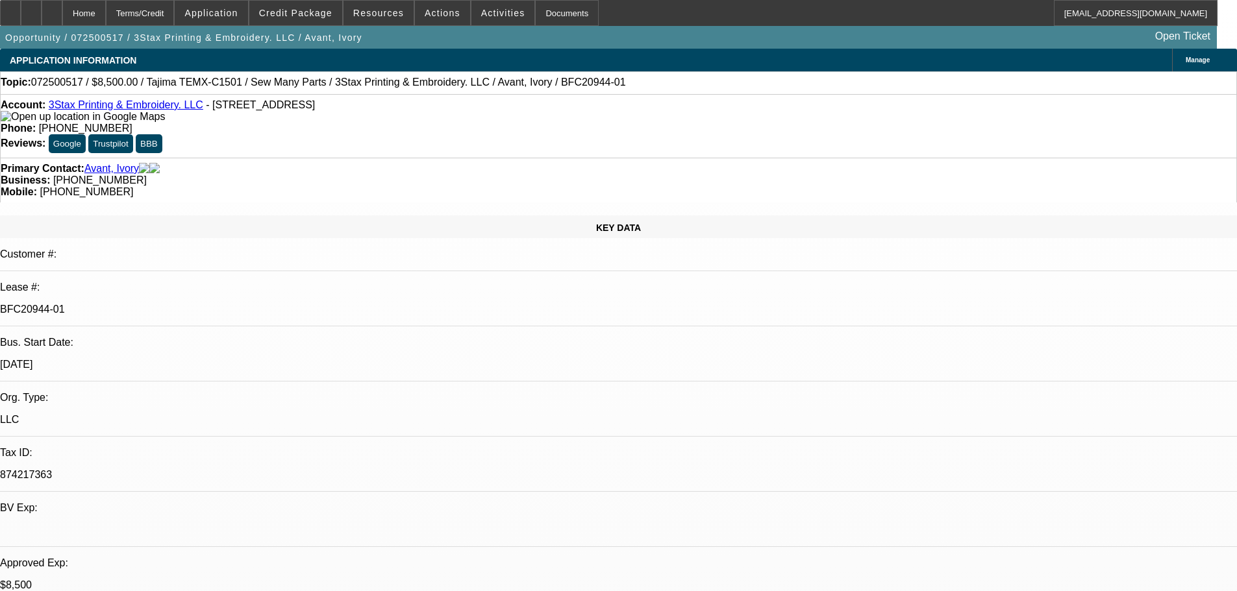
select select "0"
select select "2"
select select "0"
select select "6"
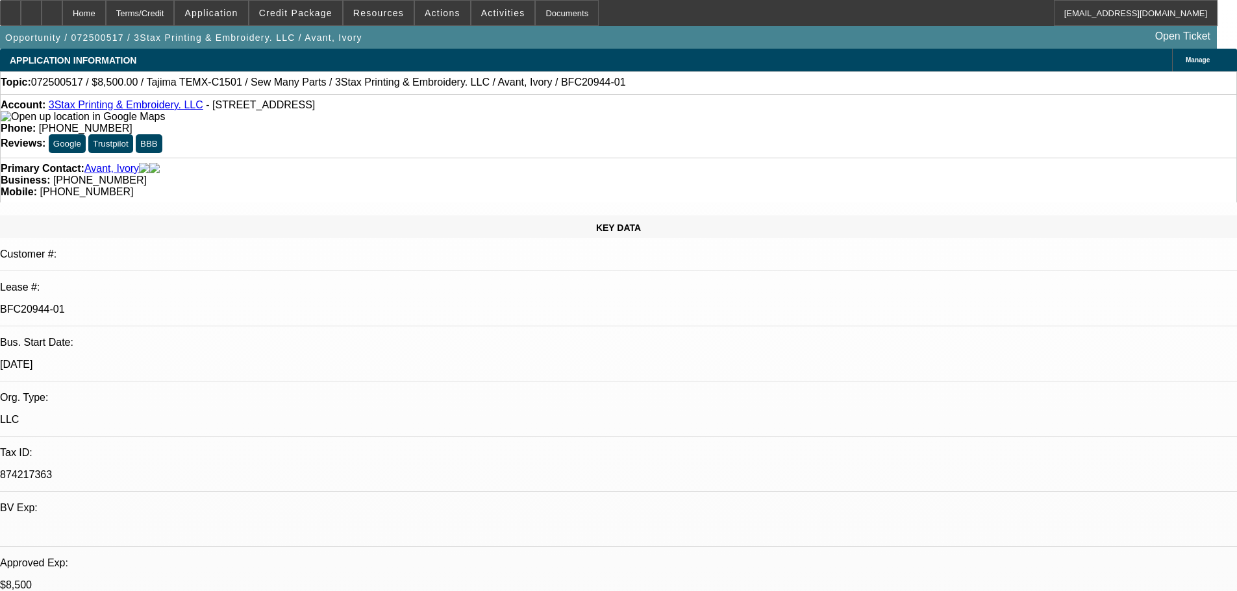
select select "0"
select select "2"
select select "0"
select select "6"
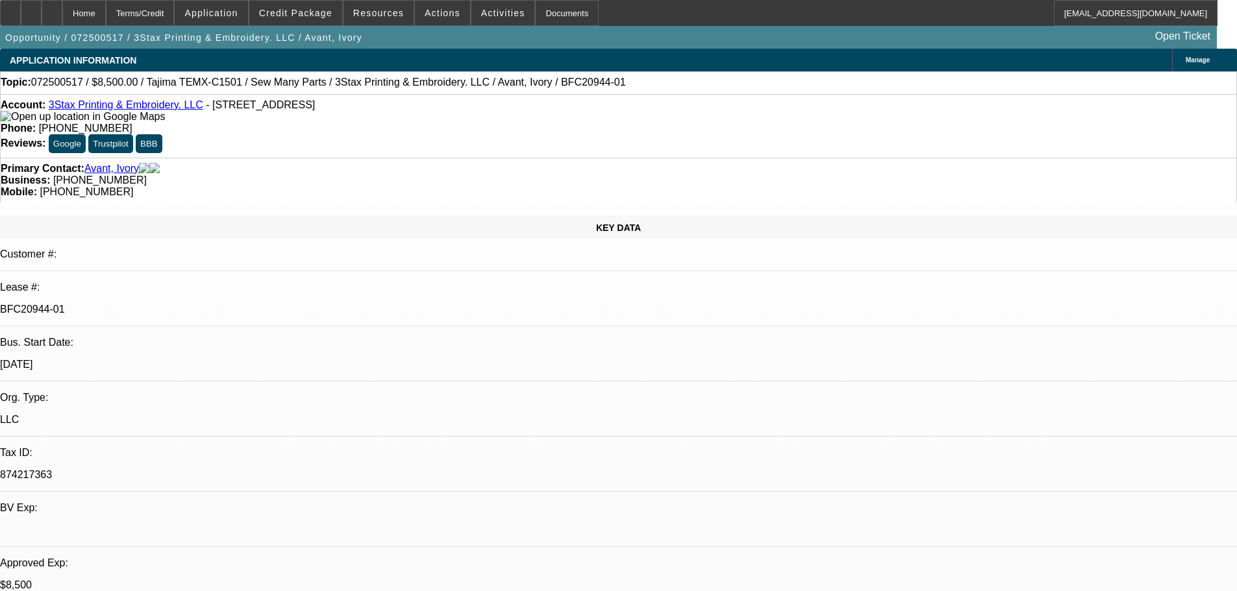
select select "0"
select select "2"
select select "0"
select select "6"
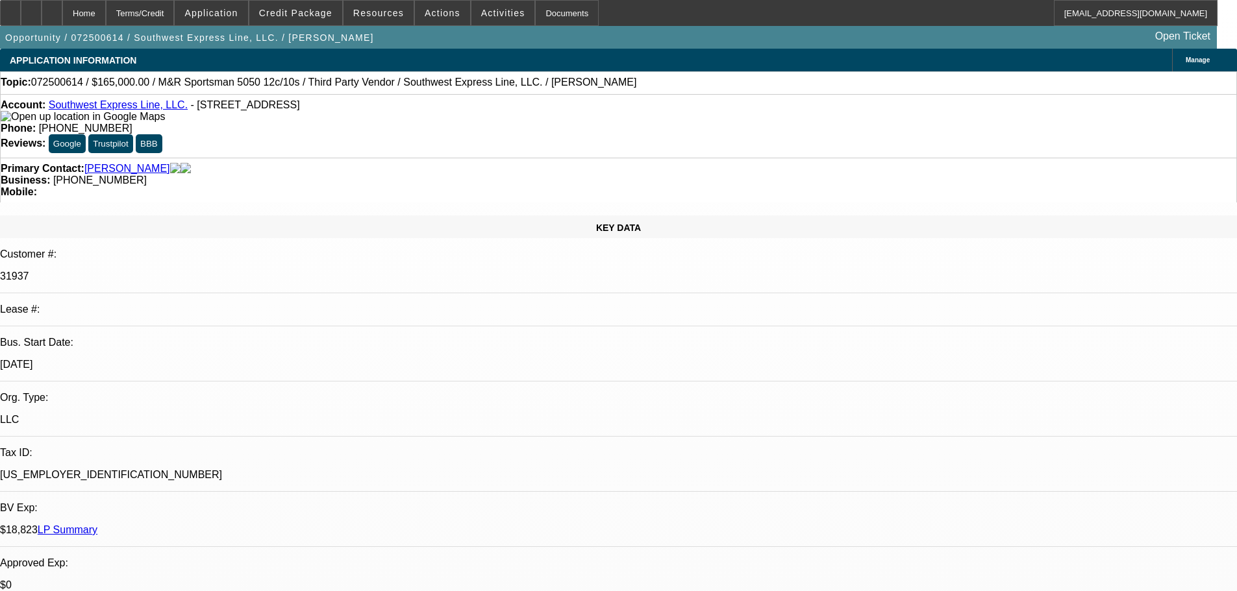
select select "0"
select select "2"
select select "0.1"
select select "4"
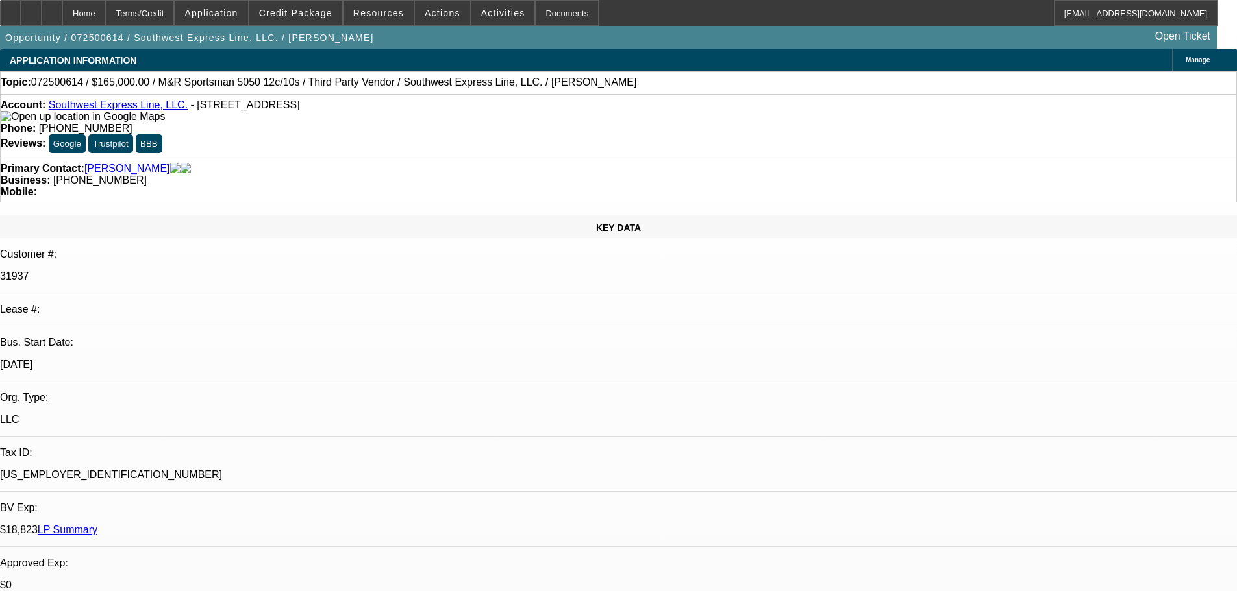
select select "0"
select select "2"
select select "0.1"
select select "4"
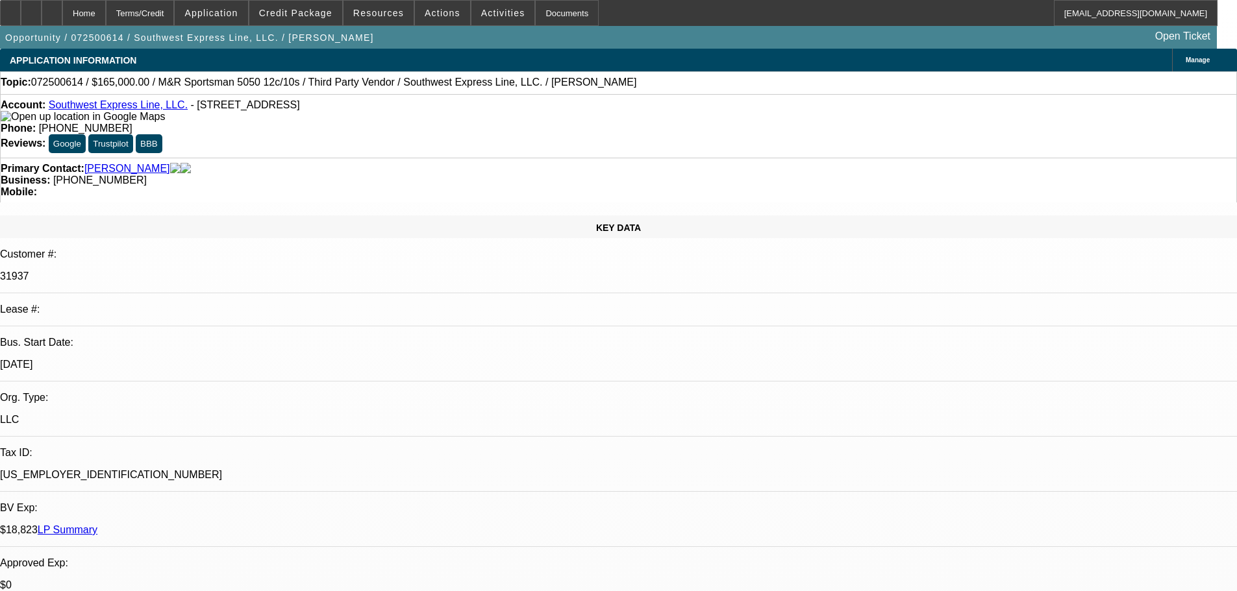
select select "0"
select select "2"
select select "0.1"
select select "4"
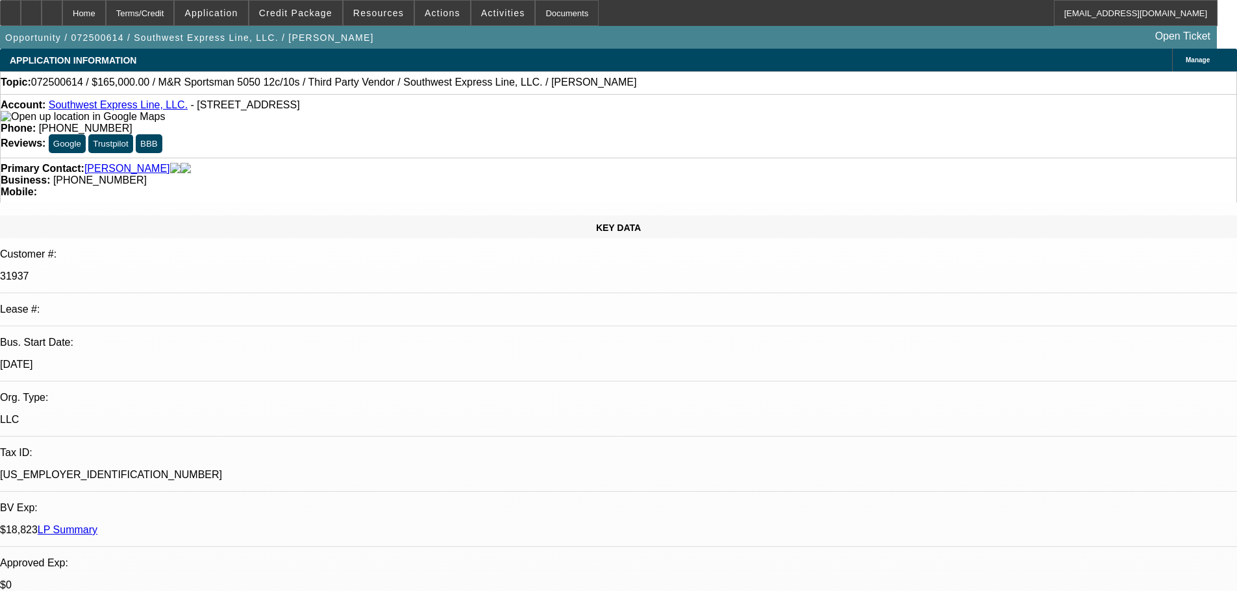
select select "0"
select select "2"
select select "0.1"
select select "4"
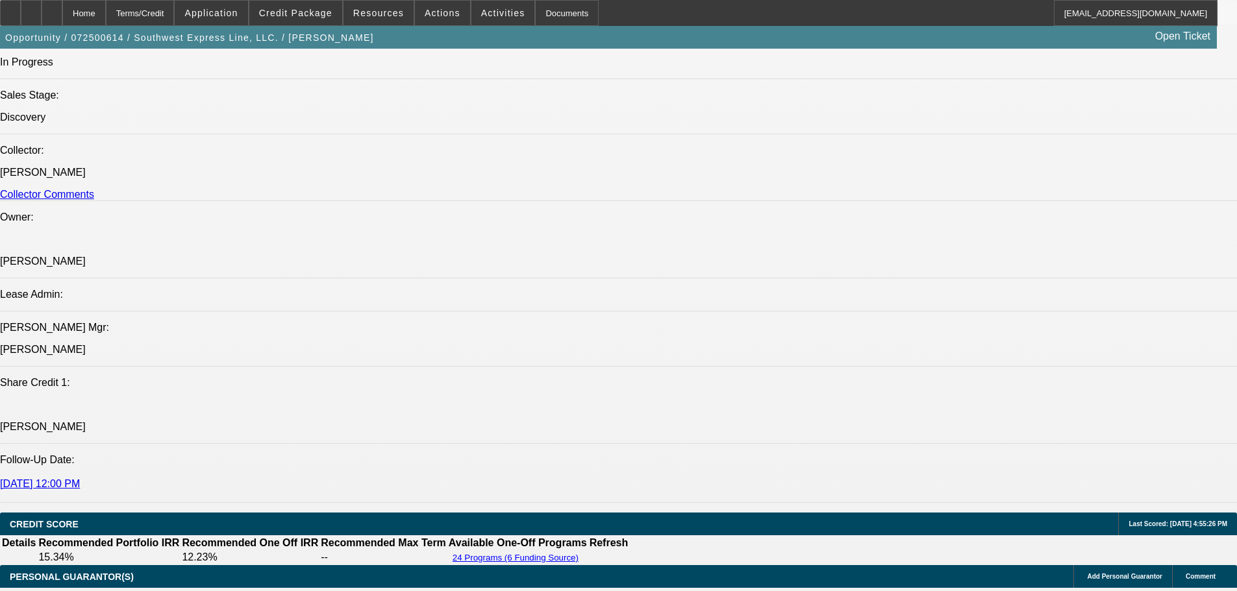
scroll to position [1493, 0]
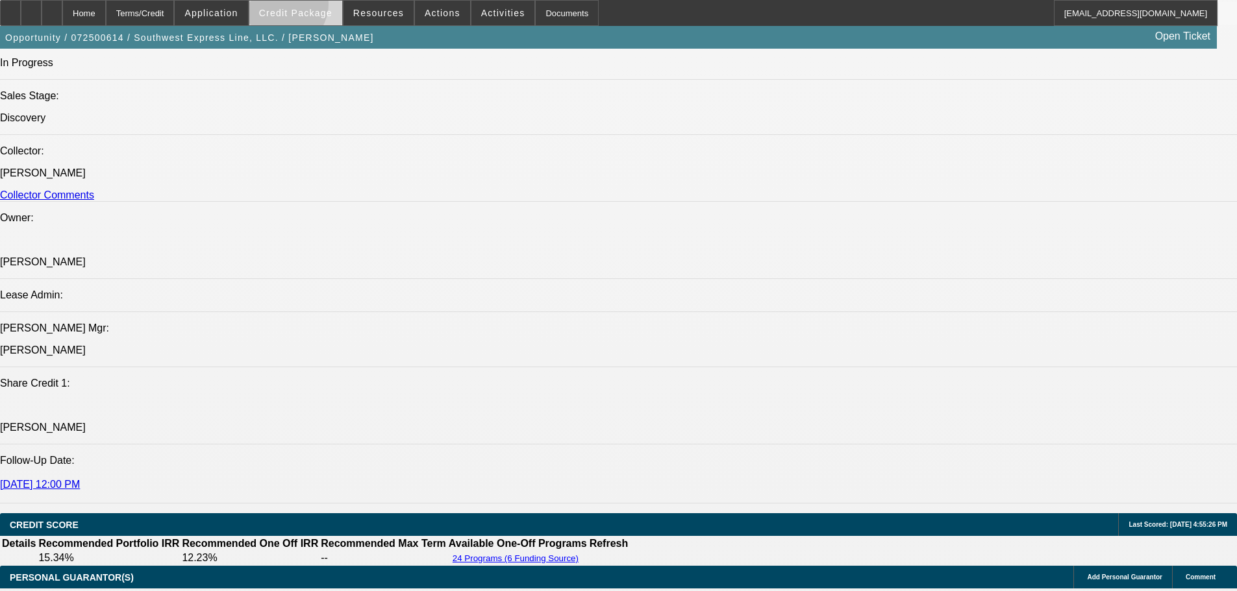
click at [299, 6] on span at bounding box center [295, 12] width 93 height 31
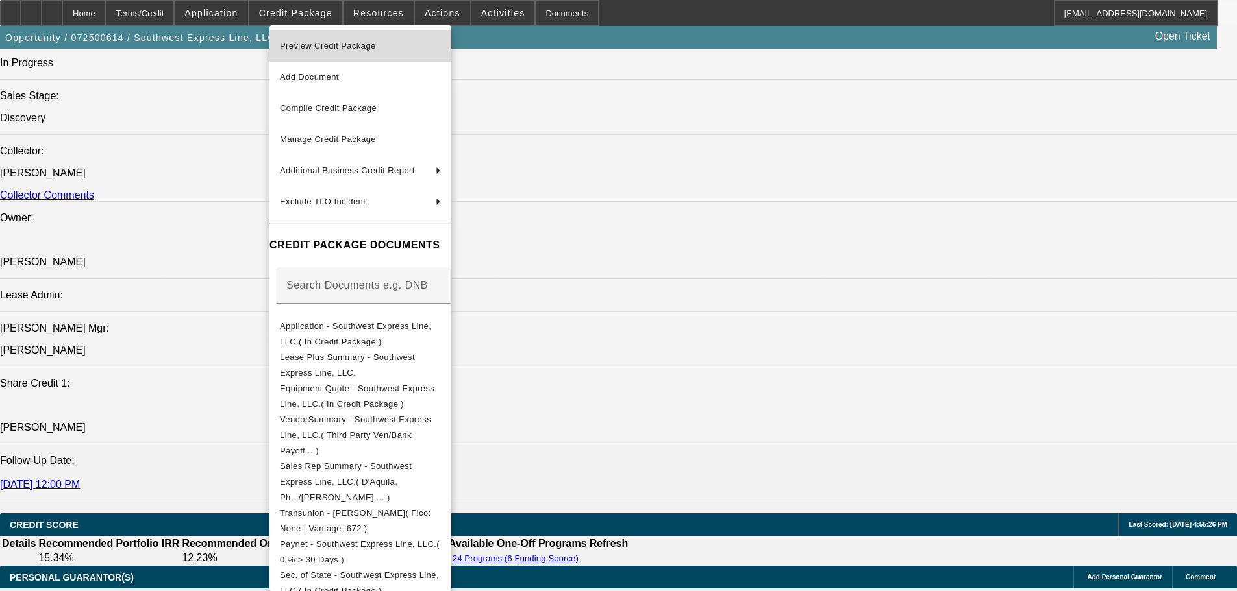
click at [317, 43] on span "Preview Credit Package" at bounding box center [328, 46] width 96 height 10
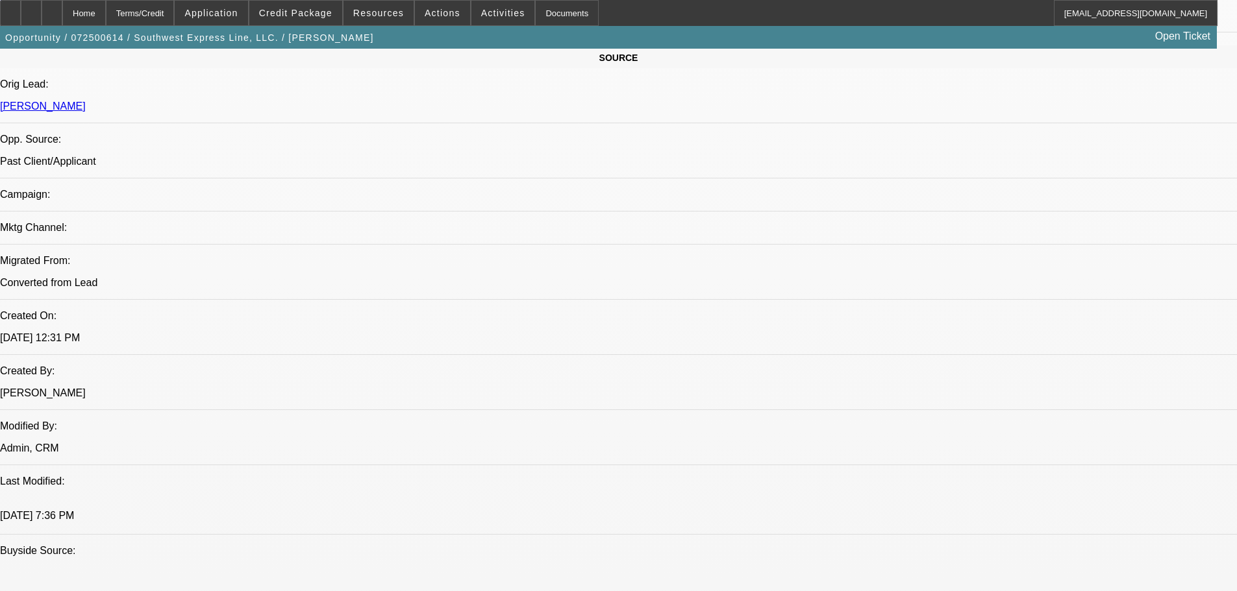
scroll to position [519, 0]
